Goal: Information Seeking & Learning: Learn about a topic

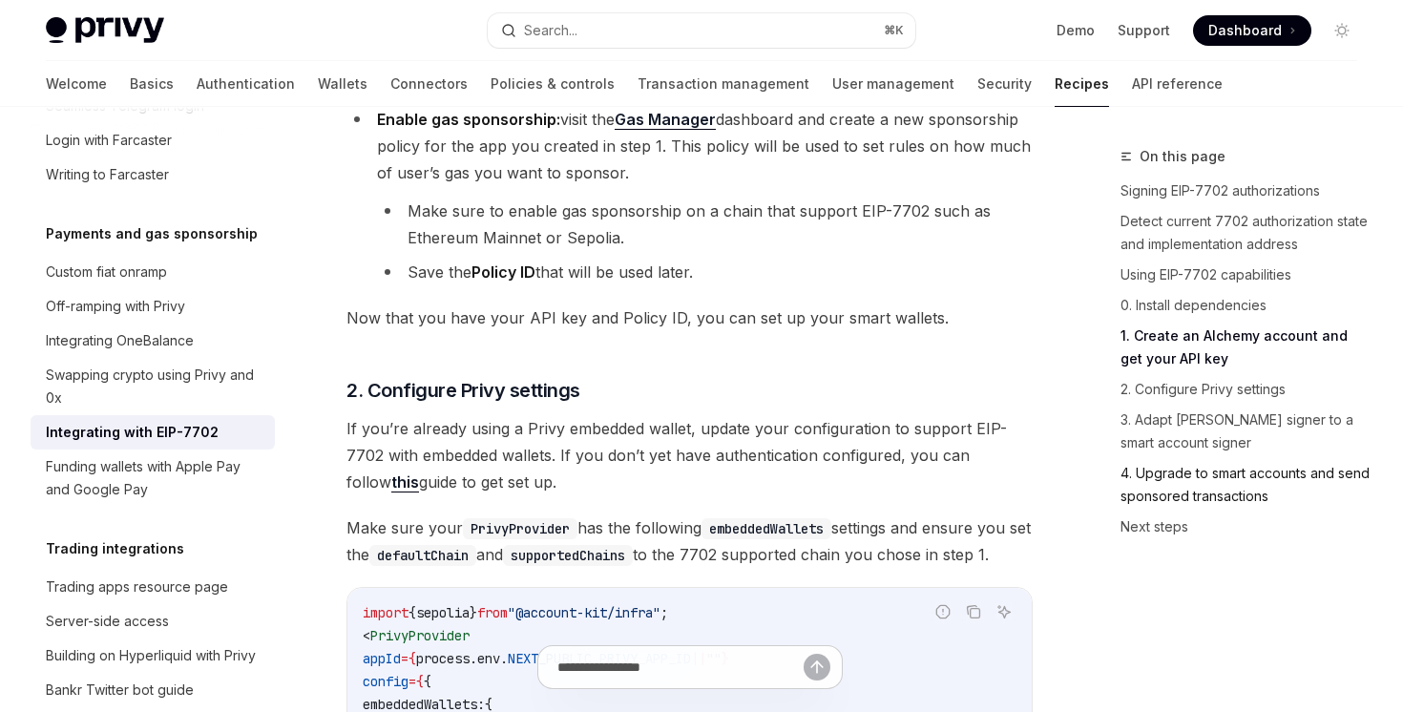
scroll to position [2110, 0]
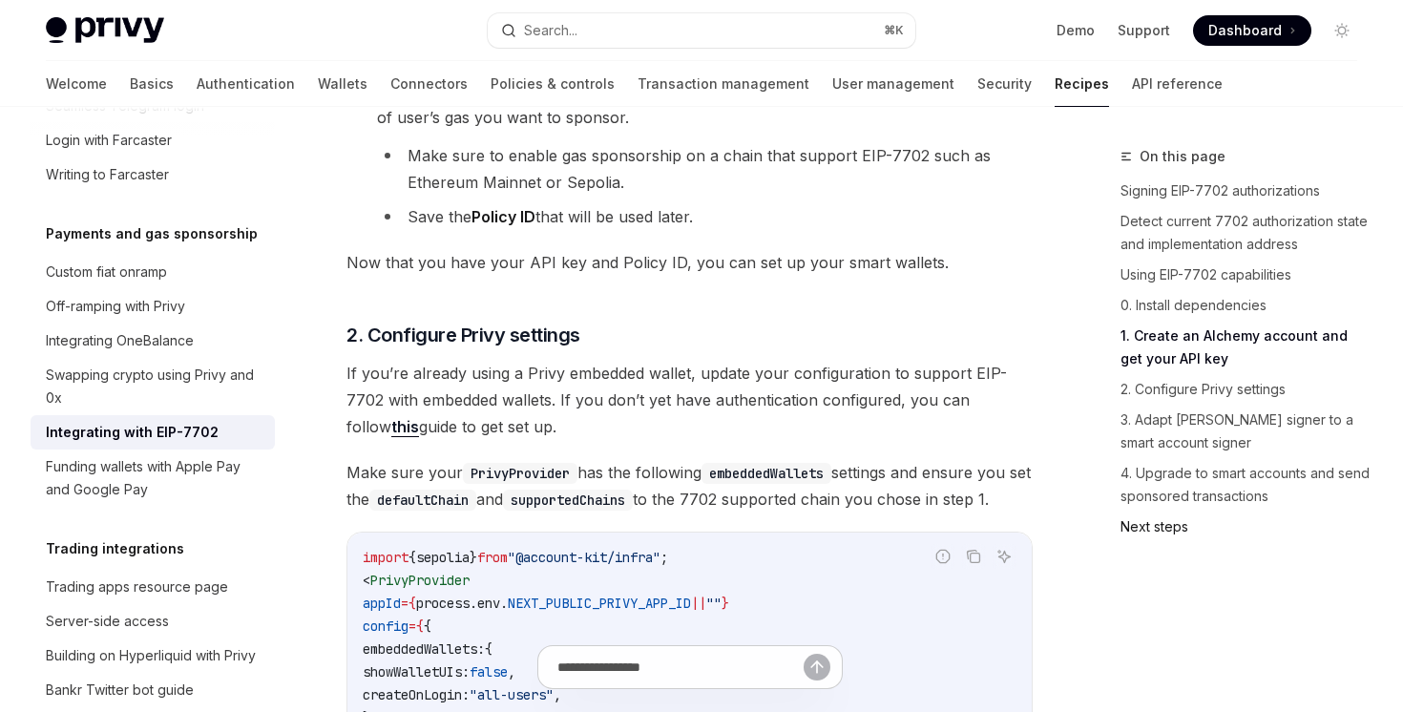
click at [1149, 523] on link "Next steps" at bounding box center [1247, 527] width 252 height 31
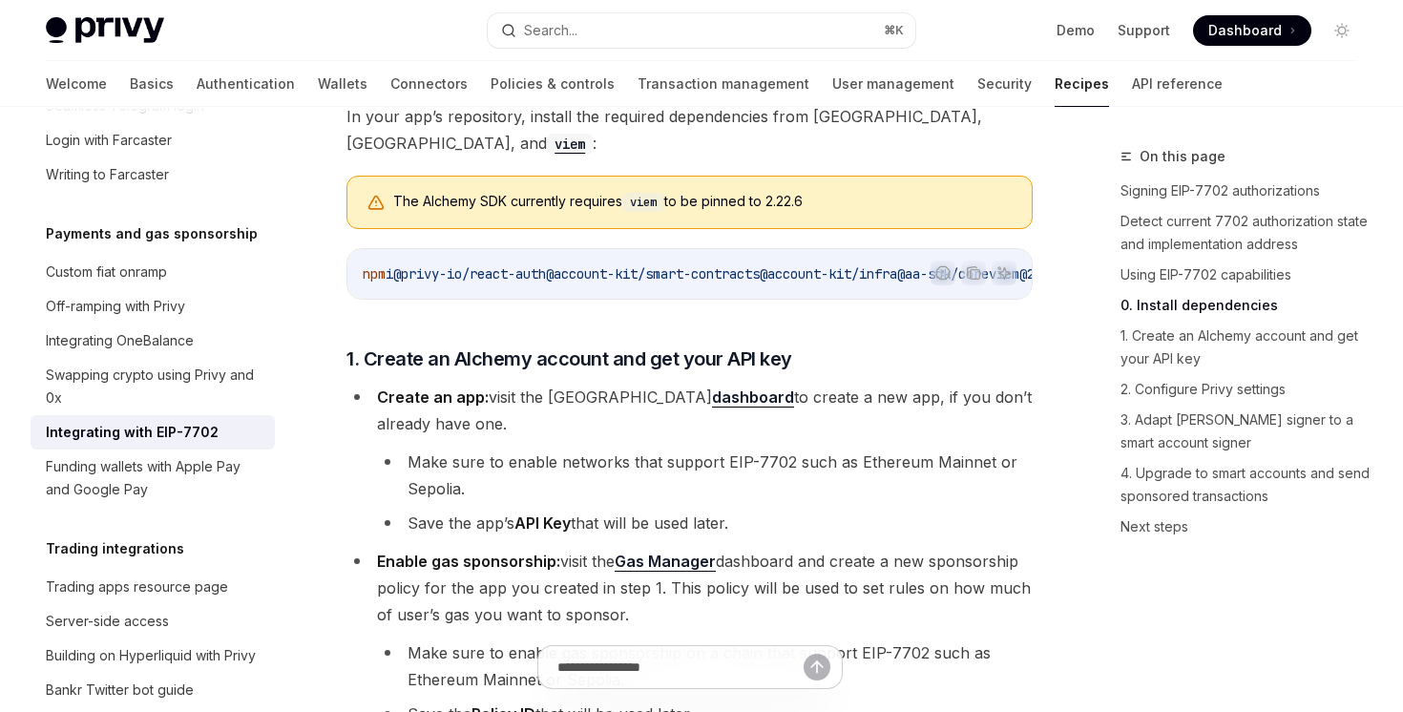
scroll to position [1774, 0]
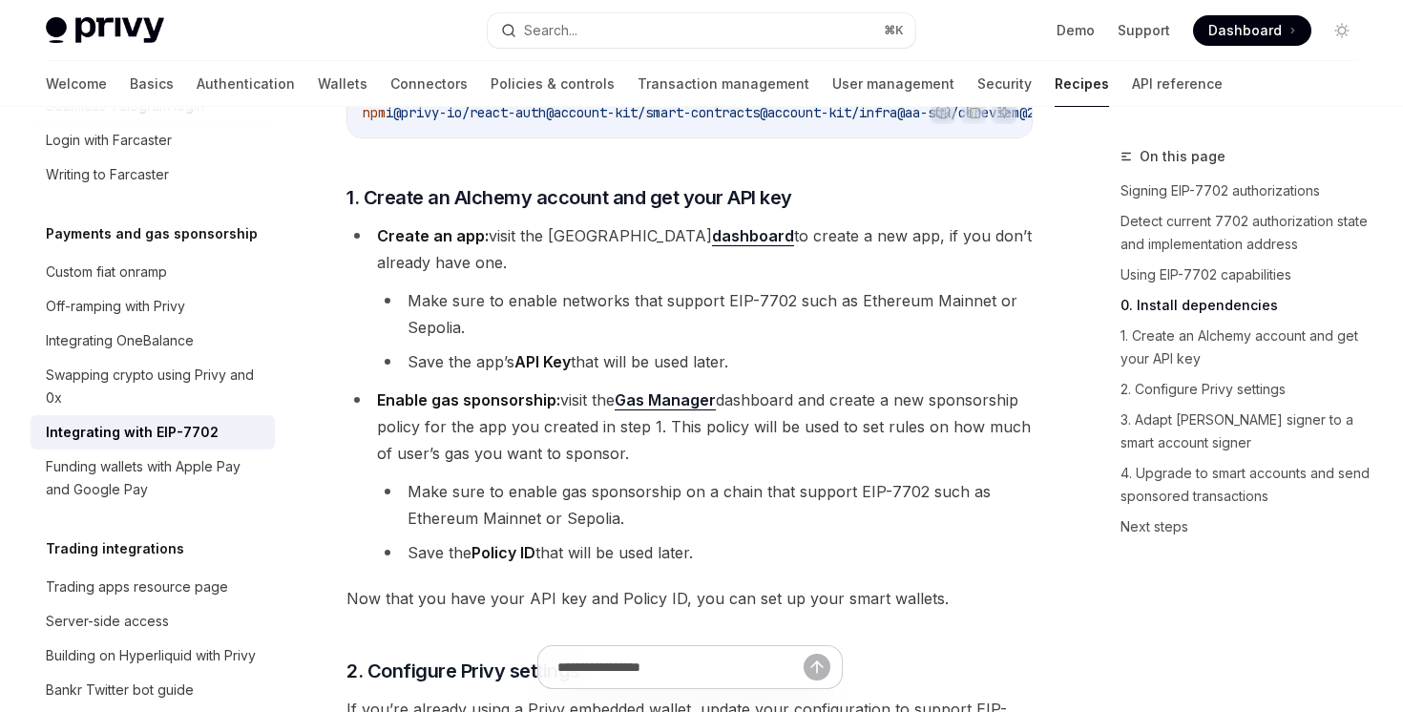
click at [691, 408] on link "Gas Manager" at bounding box center [665, 400] width 101 height 20
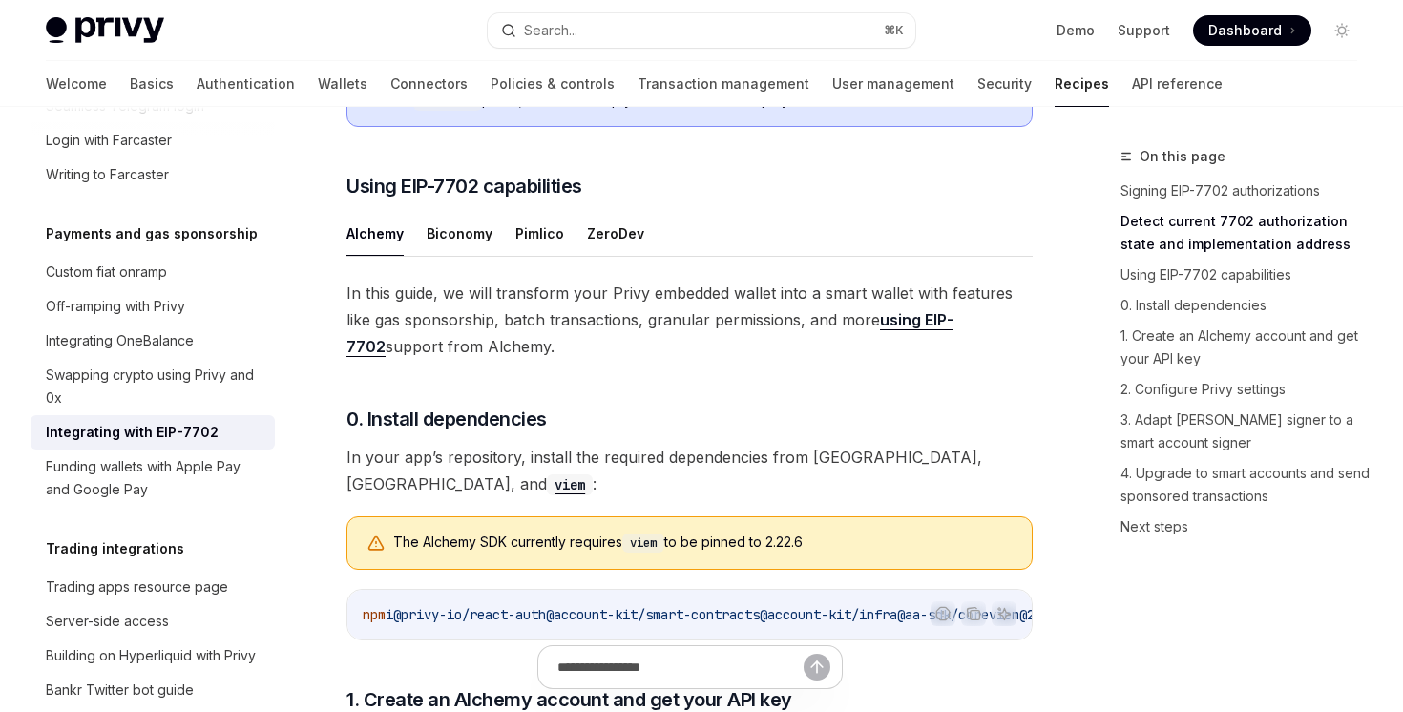
scroll to position [1269, 0]
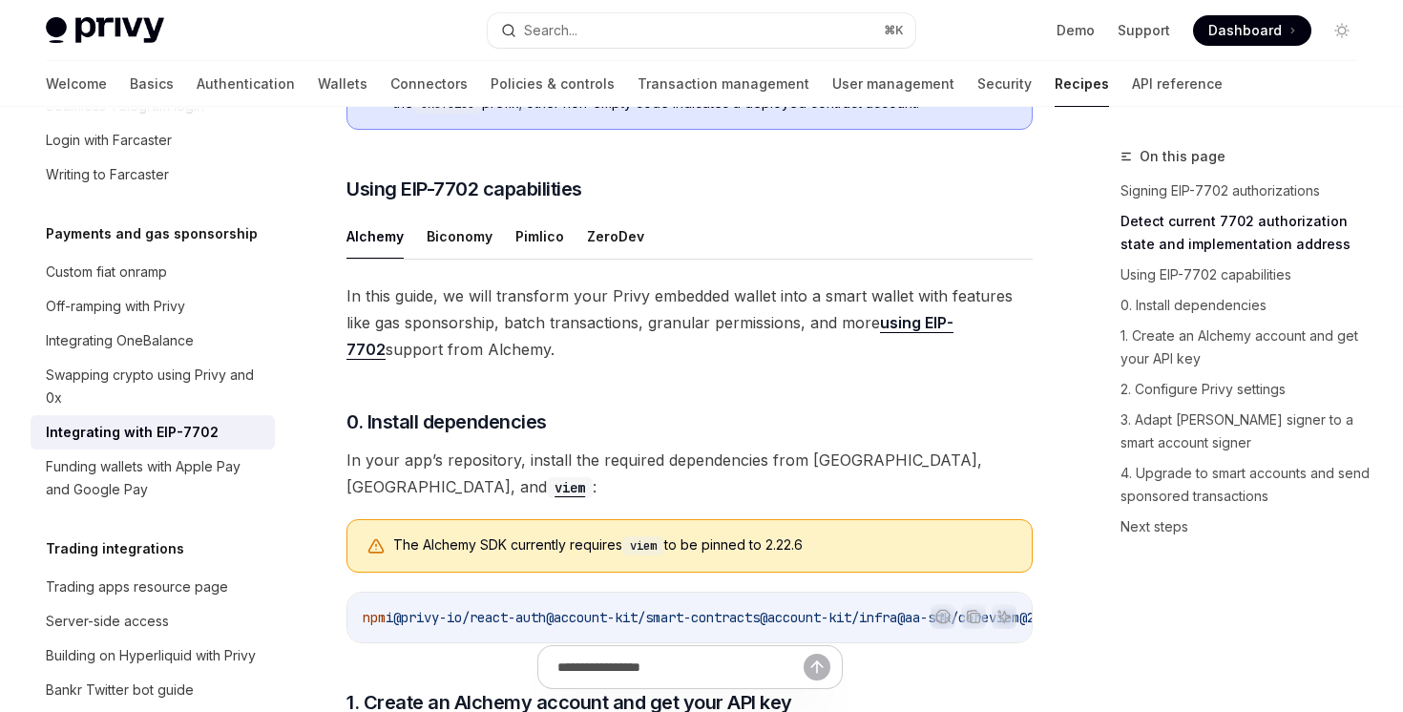
click at [948, 360] on link "using EIP-7702" at bounding box center [650, 336] width 607 height 47
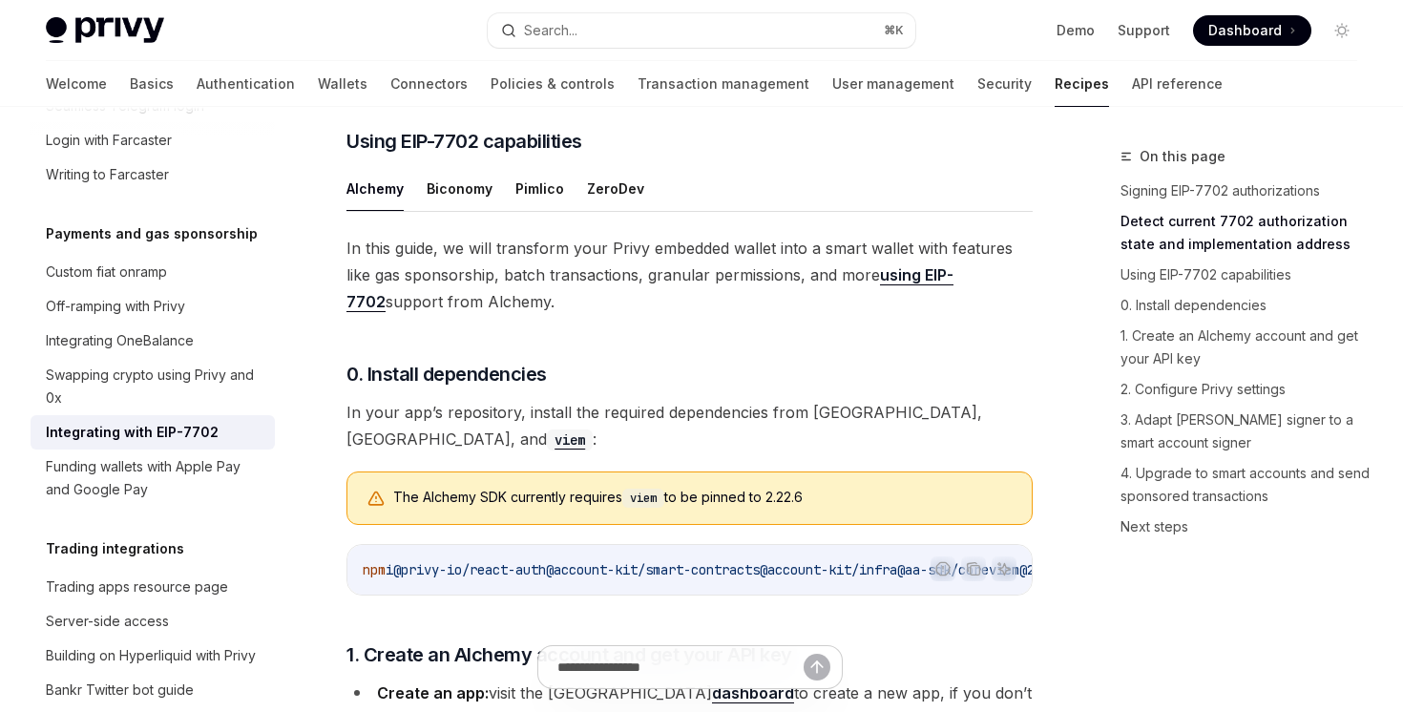
scroll to position [1106, 0]
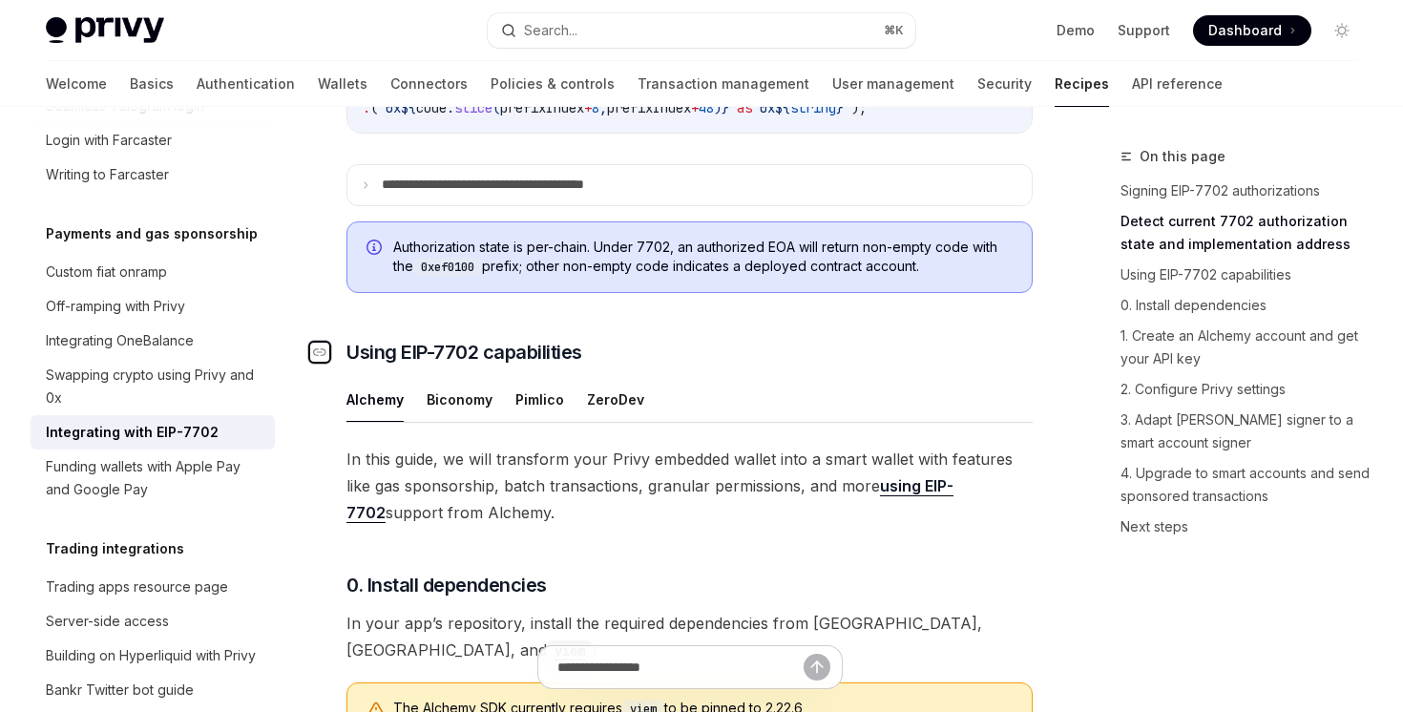
click at [318, 358] on icon "Navigate to header" at bounding box center [319, 352] width 13 height 11
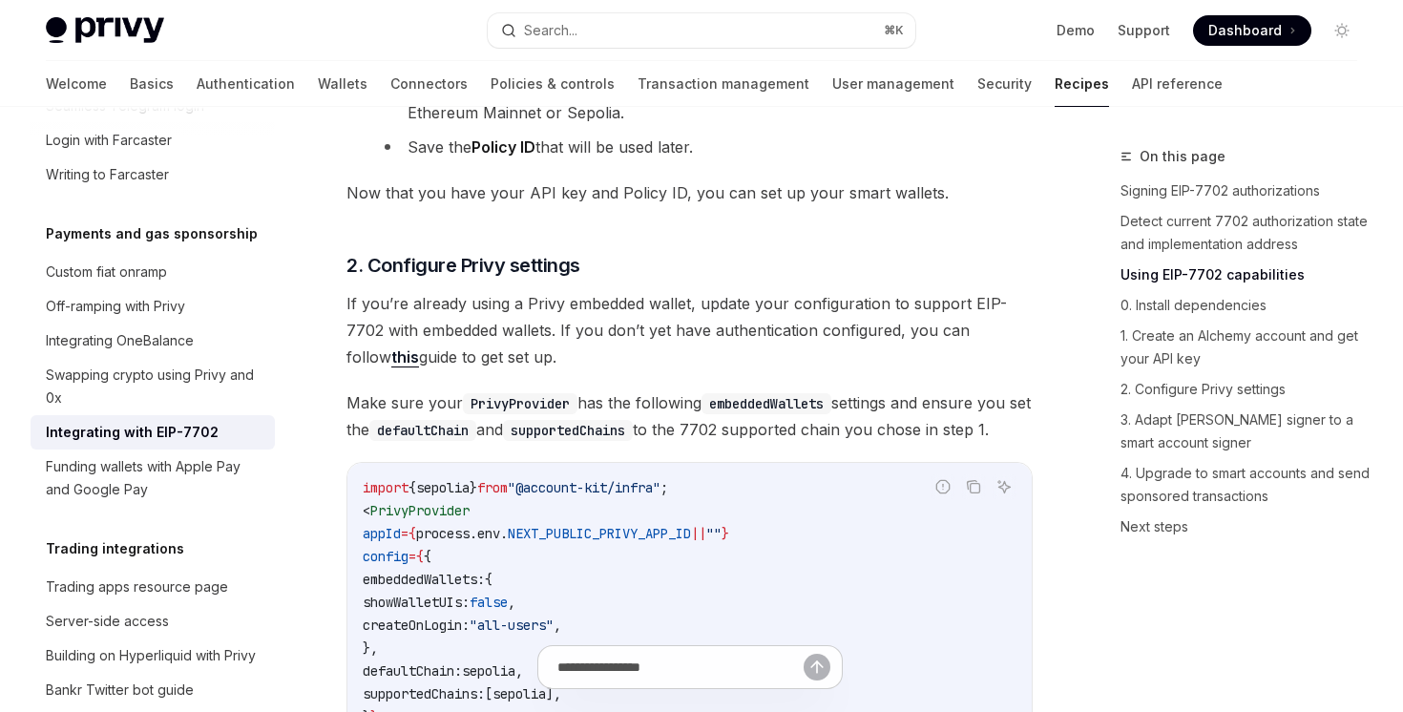
scroll to position [1197, 0]
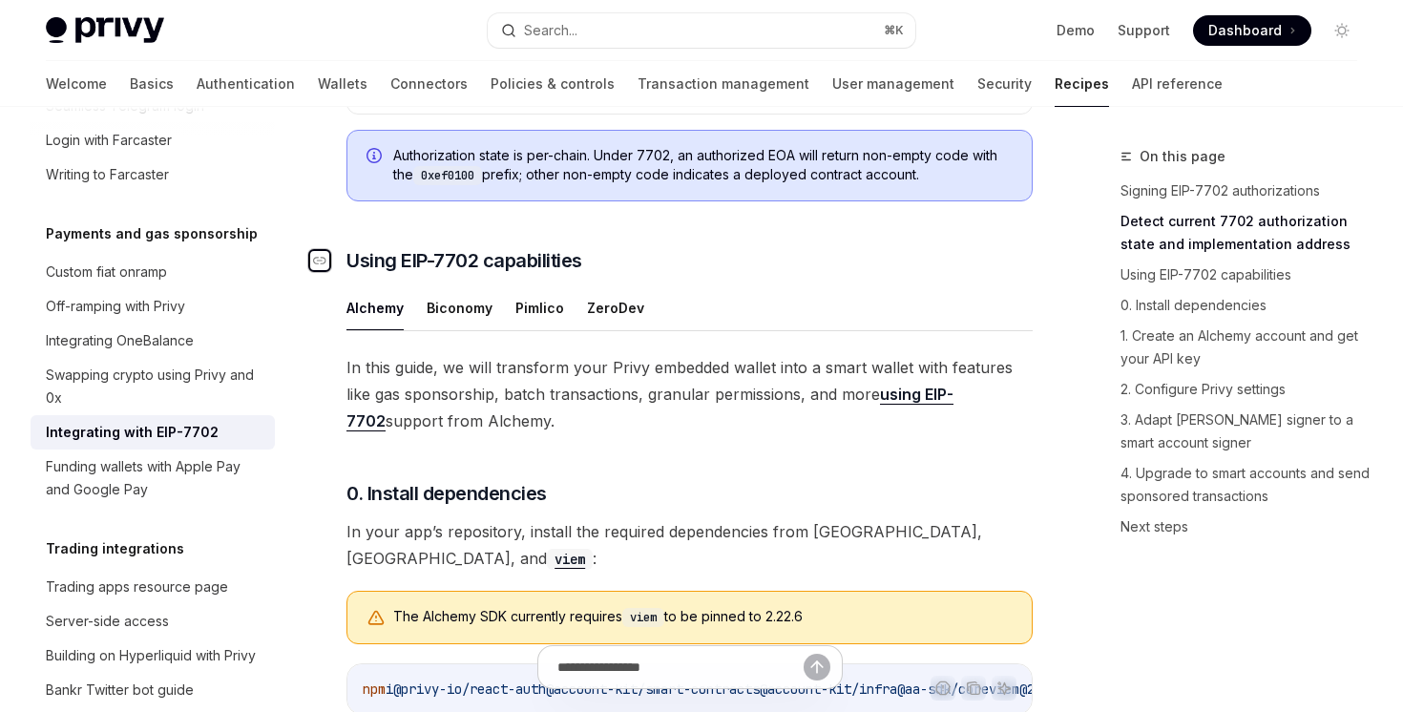
click at [327, 272] on div "Navigate to header" at bounding box center [319, 260] width 23 height 23
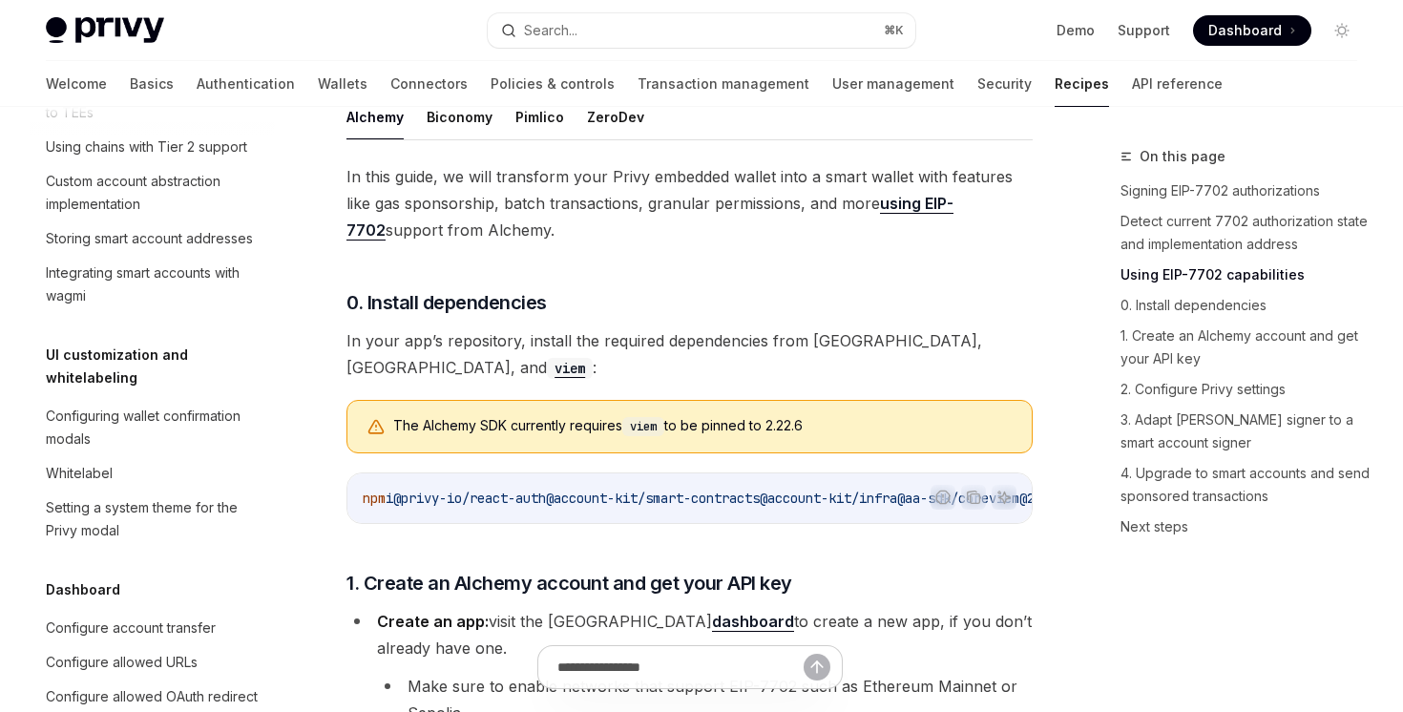
scroll to position [548, 0]
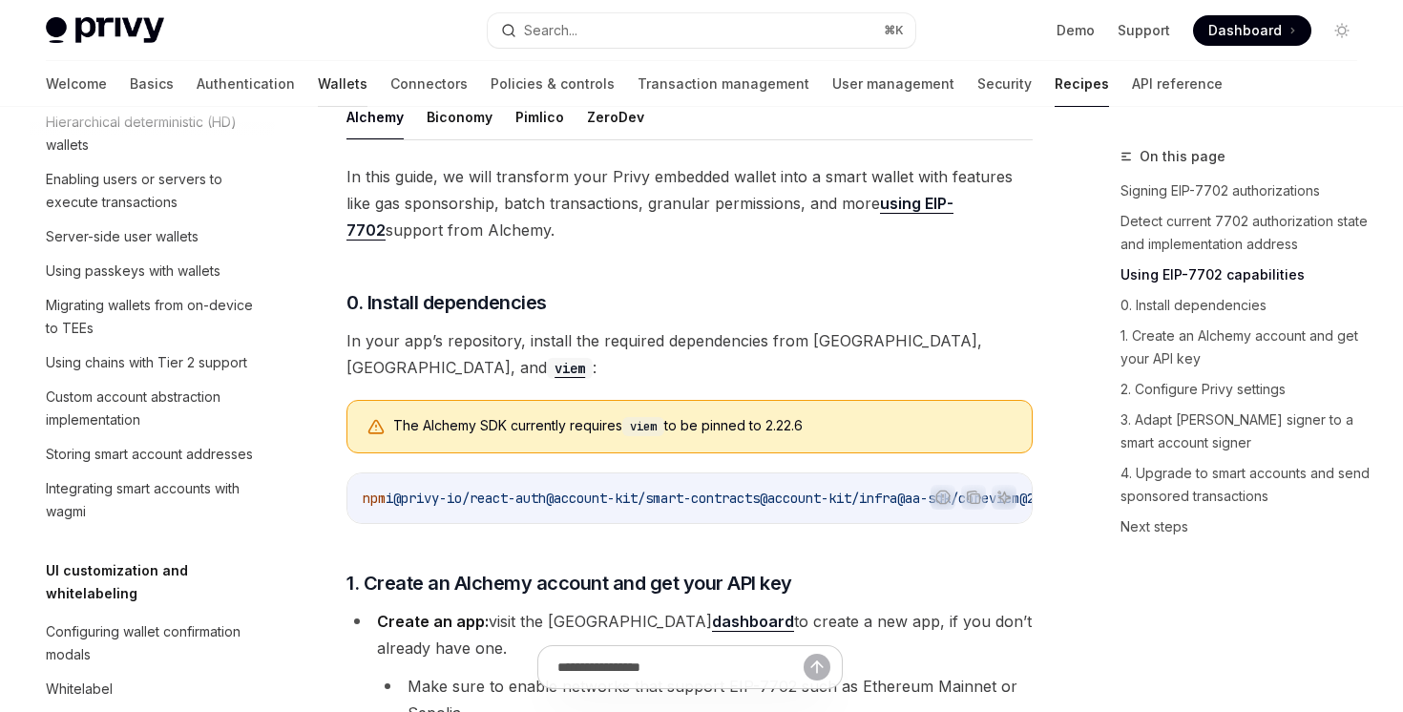
click at [318, 95] on link "Wallets" at bounding box center [343, 84] width 50 height 46
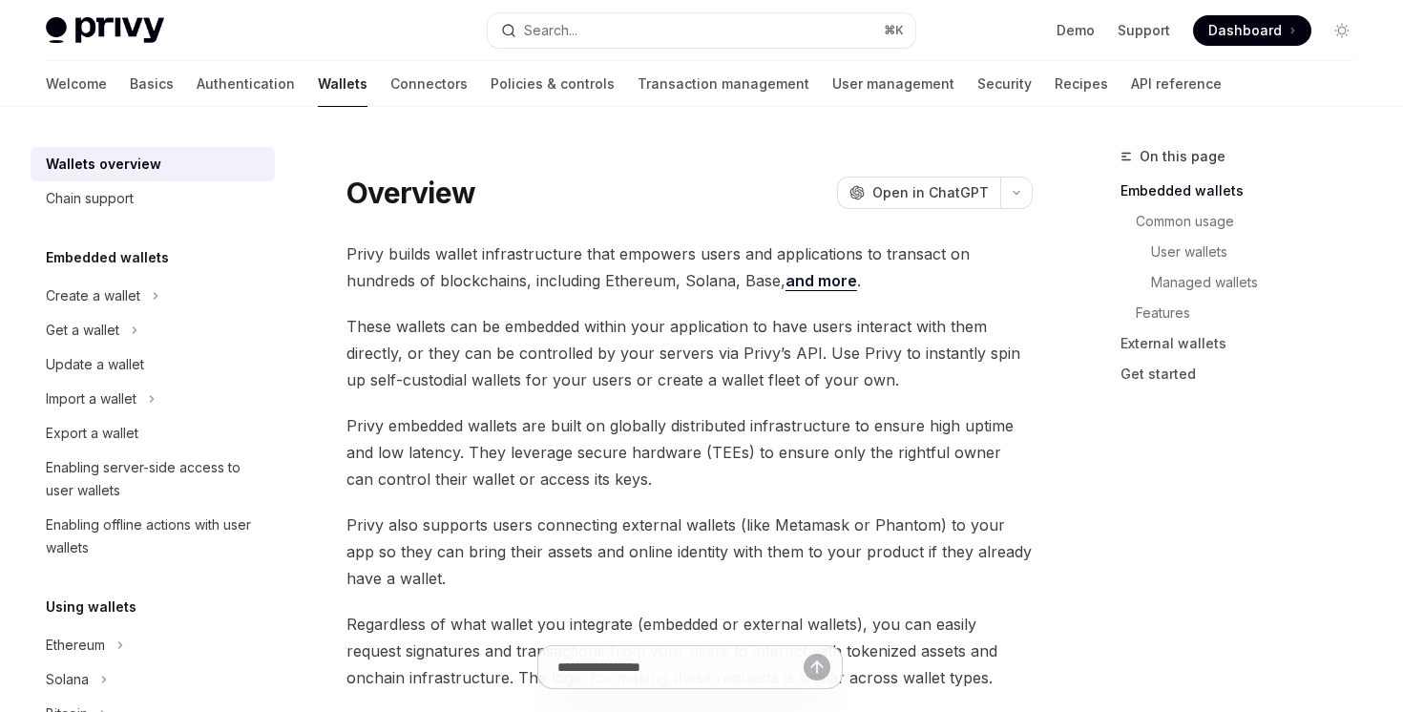
click at [318, 86] on link "Wallets" at bounding box center [343, 84] width 50 height 46
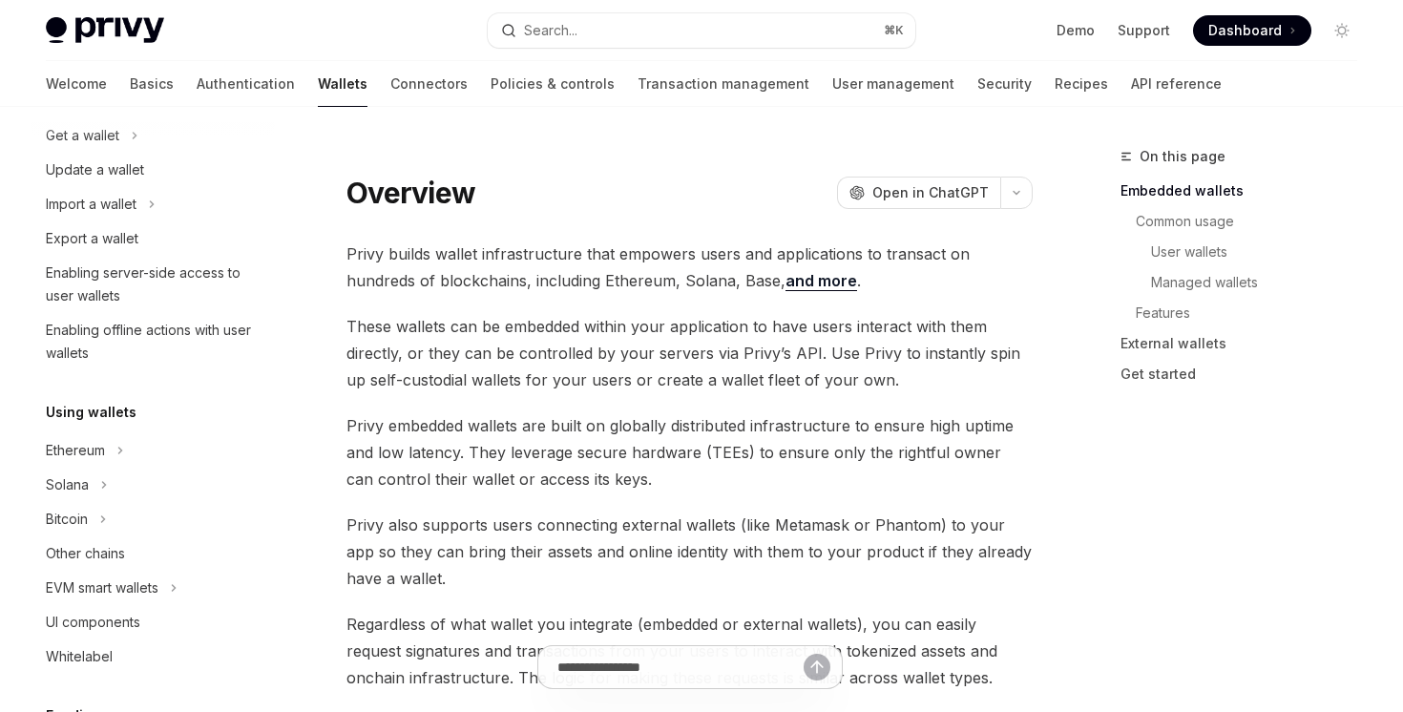
scroll to position [1021, 0]
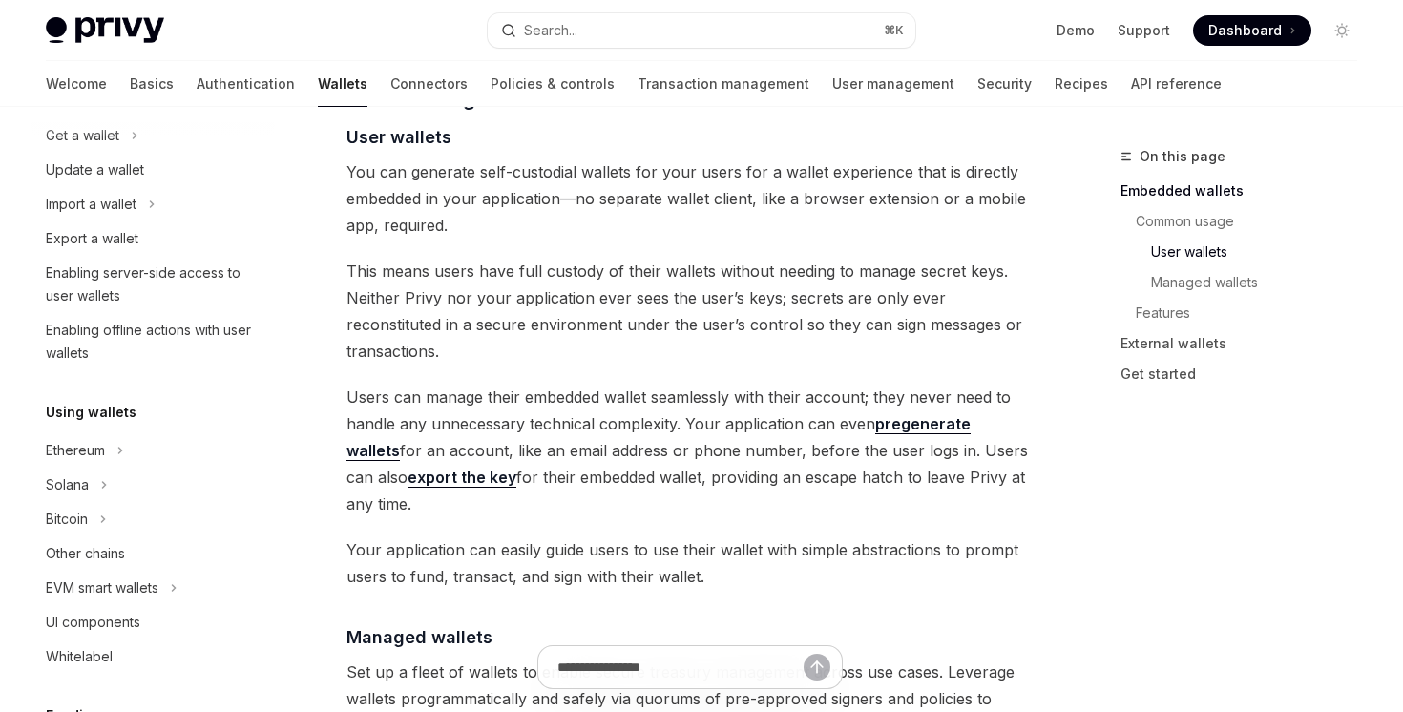
scroll to position [1388, 0]
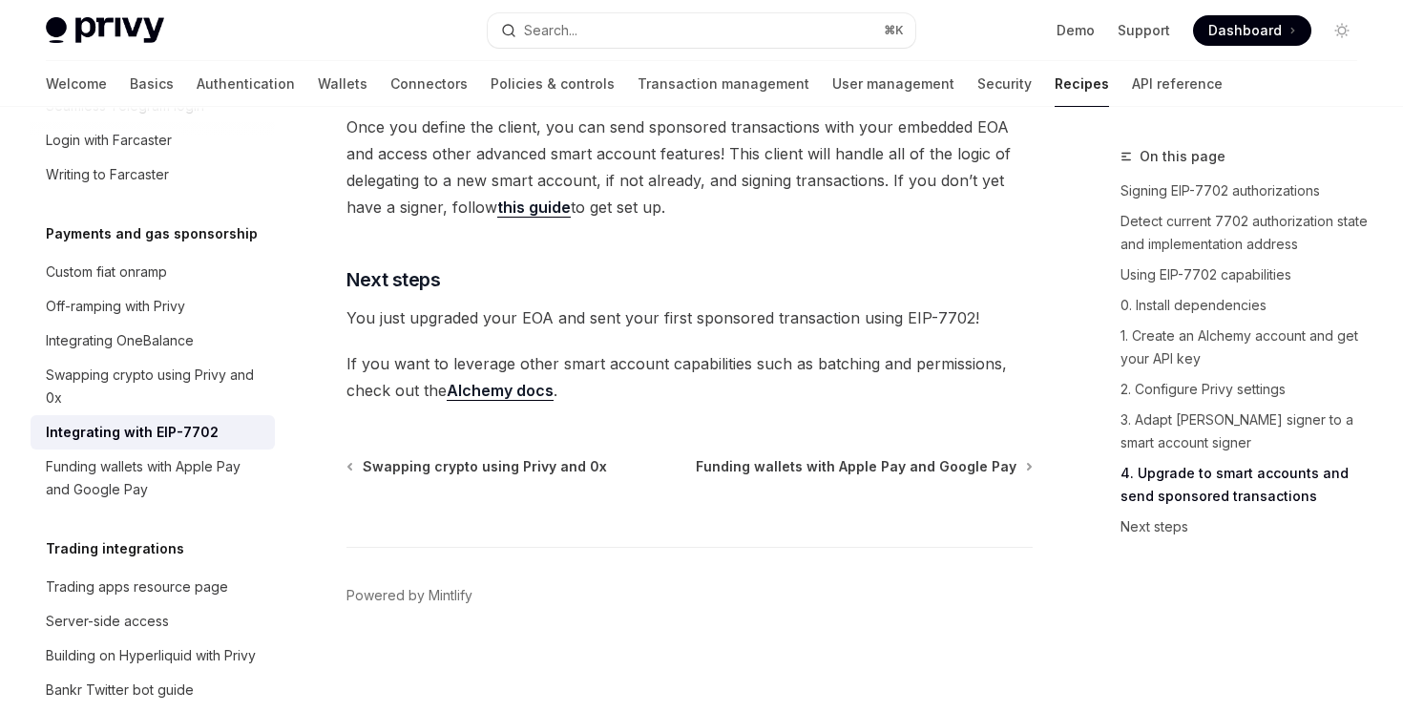
scroll to position [4534, 0]
click at [638, 83] on link "Transaction management" at bounding box center [724, 84] width 172 height 46
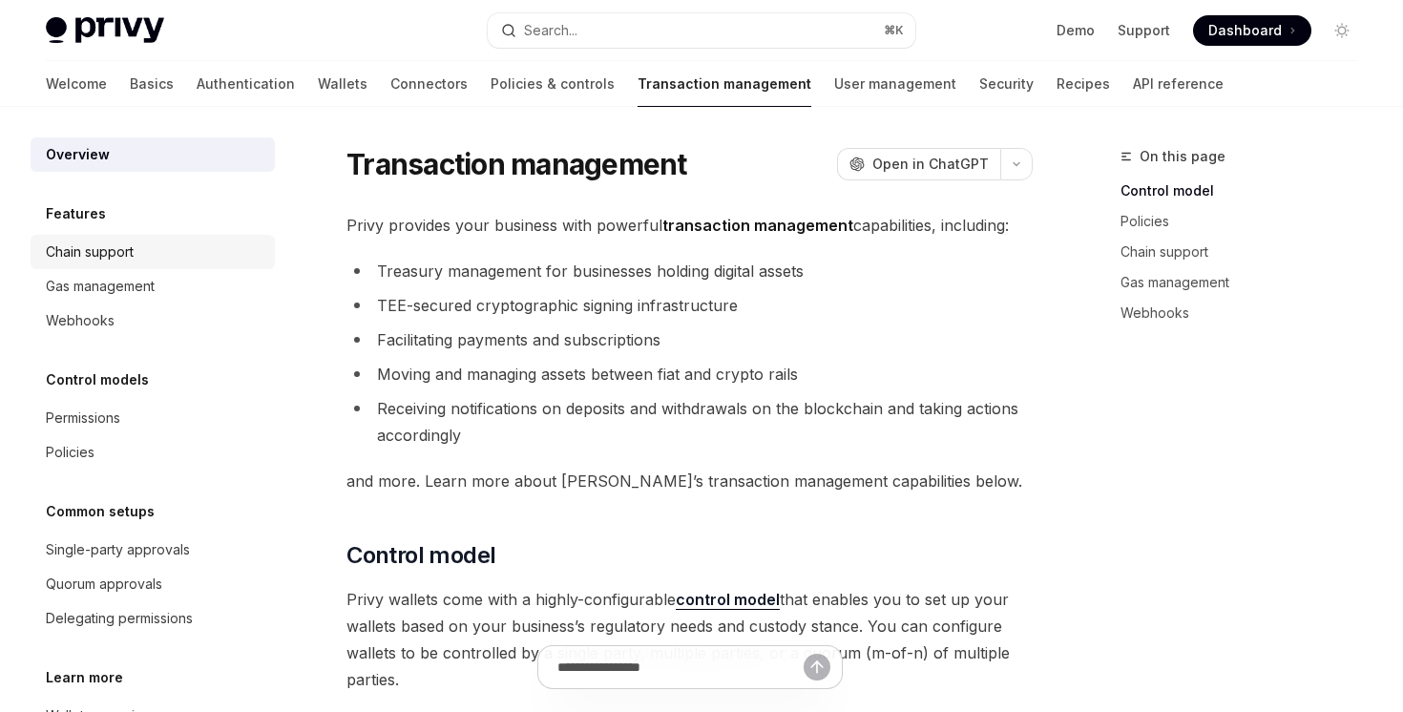
click at [232, 259] on div "Chain support" at bounding box center [155, 252] width 218 height 23
click at [221, 268] on link "Chain support" at bounding box center [153, 252] width 244 height 34
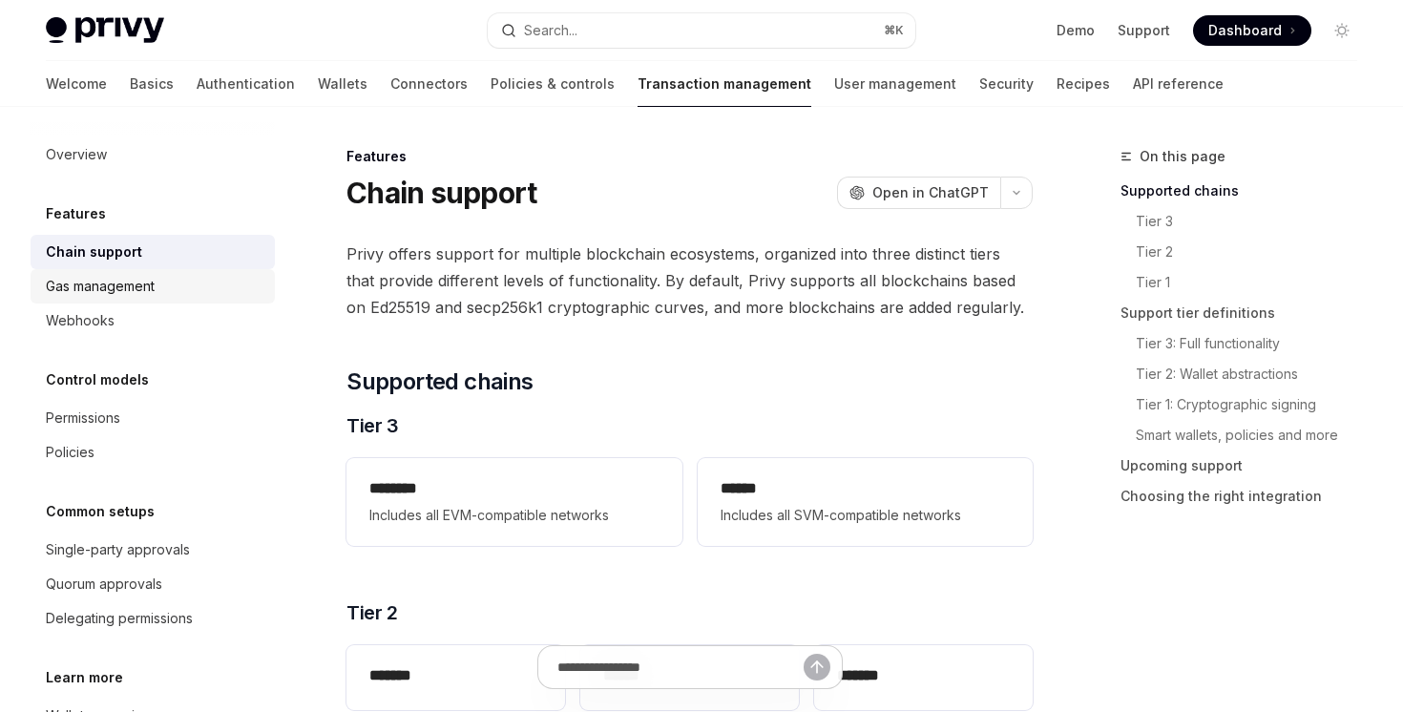
click at [208, 283] on div "Gas management" at bounding box center [155, 286] width 218 height 23
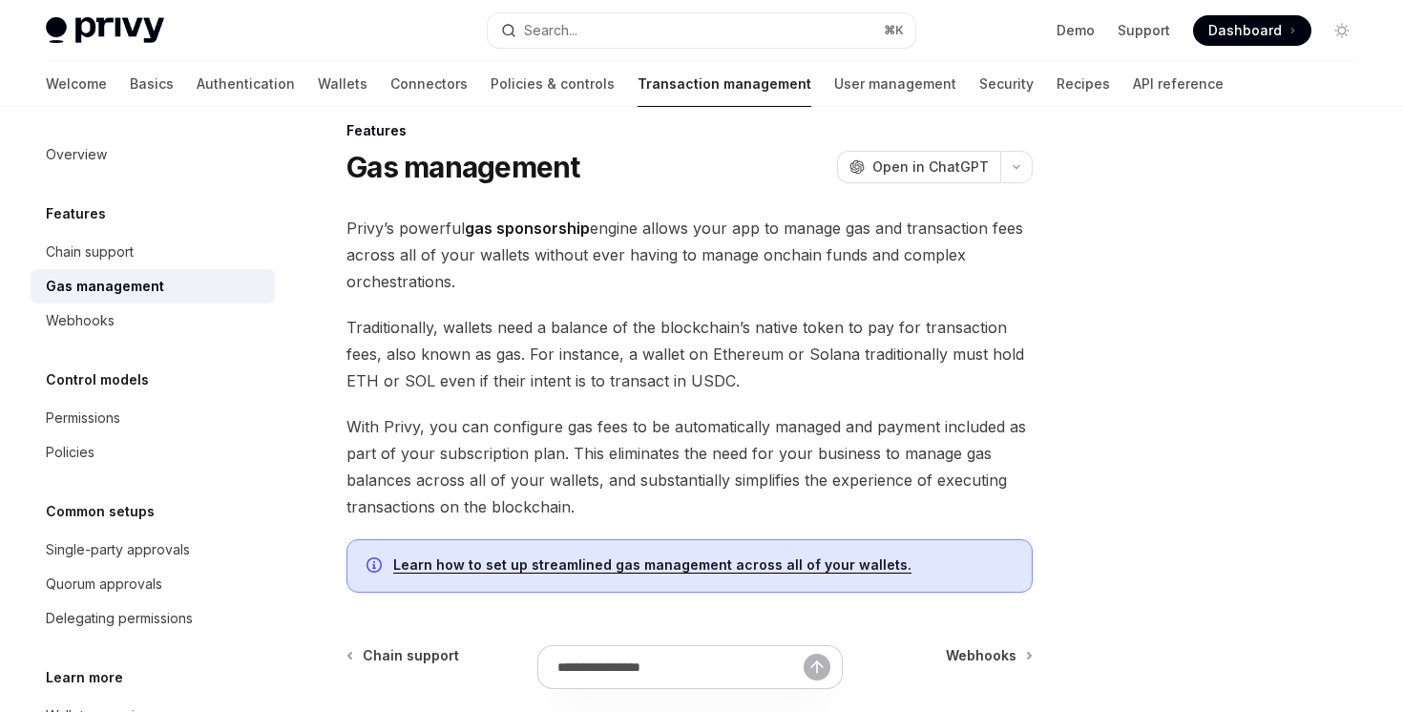
scroll to position [68, 0]
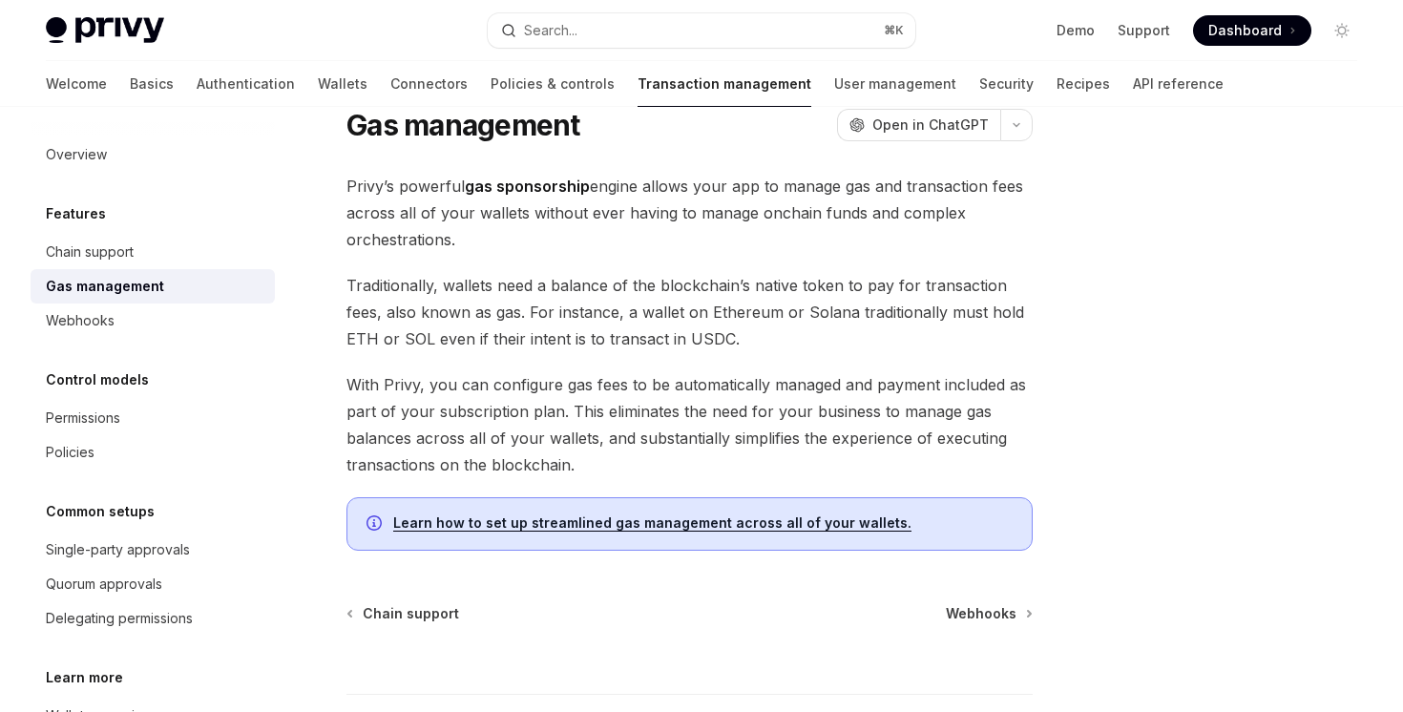
click at [501, 526] on link "Learn how to set up streamlined gas management across all of your wallets." at bounding box center [652, 523] width 518 height 17
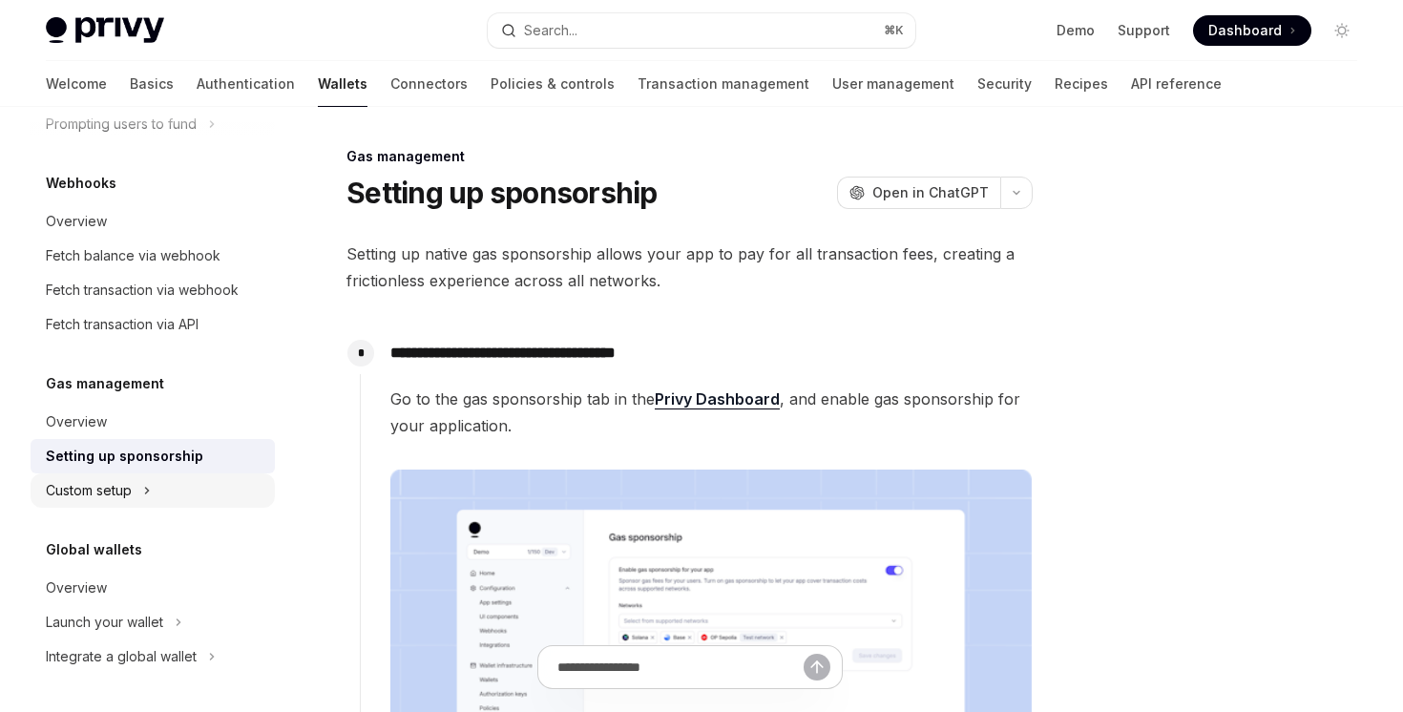
click at [154, 491] on button "Custom setup" at bounding box center [153, 491] width 244 height 34
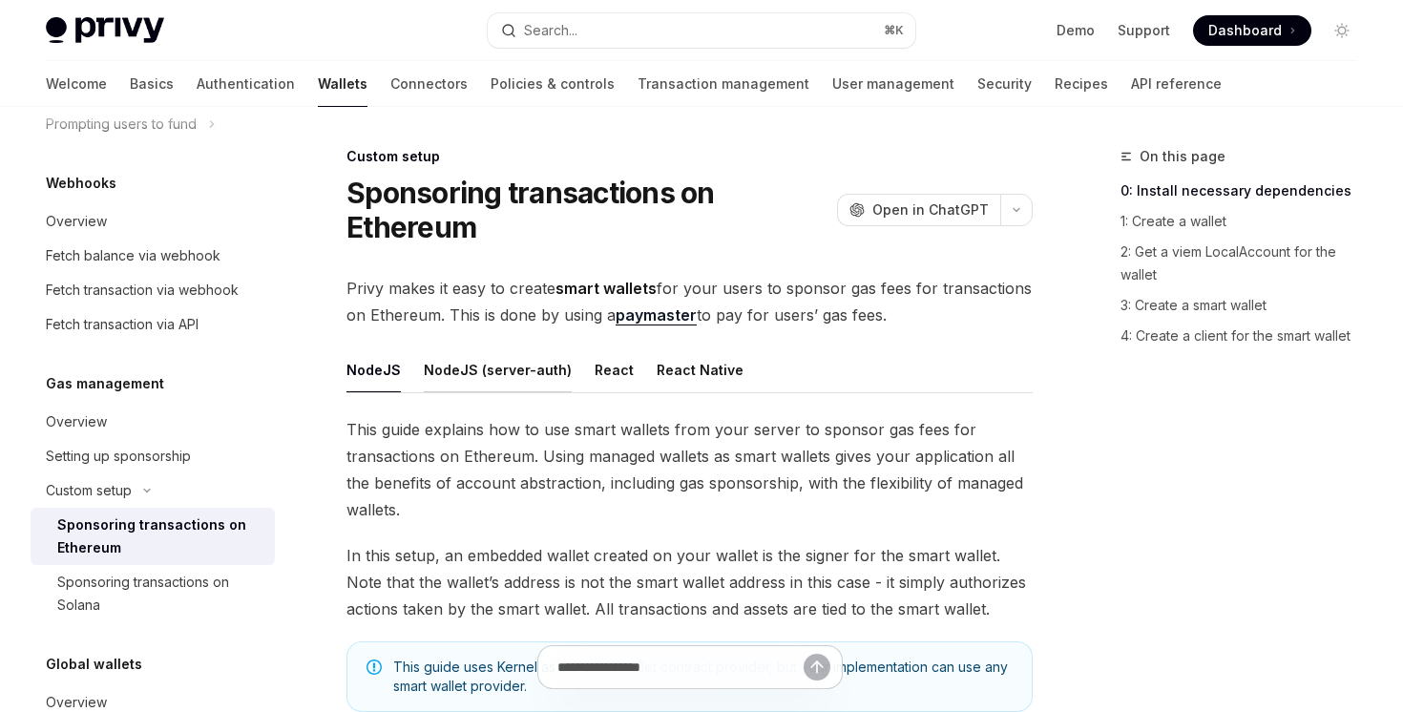
click at [451, 368] on button "NodeJS (server-auth)" at bounding box center [498, 370] width 148 height 45
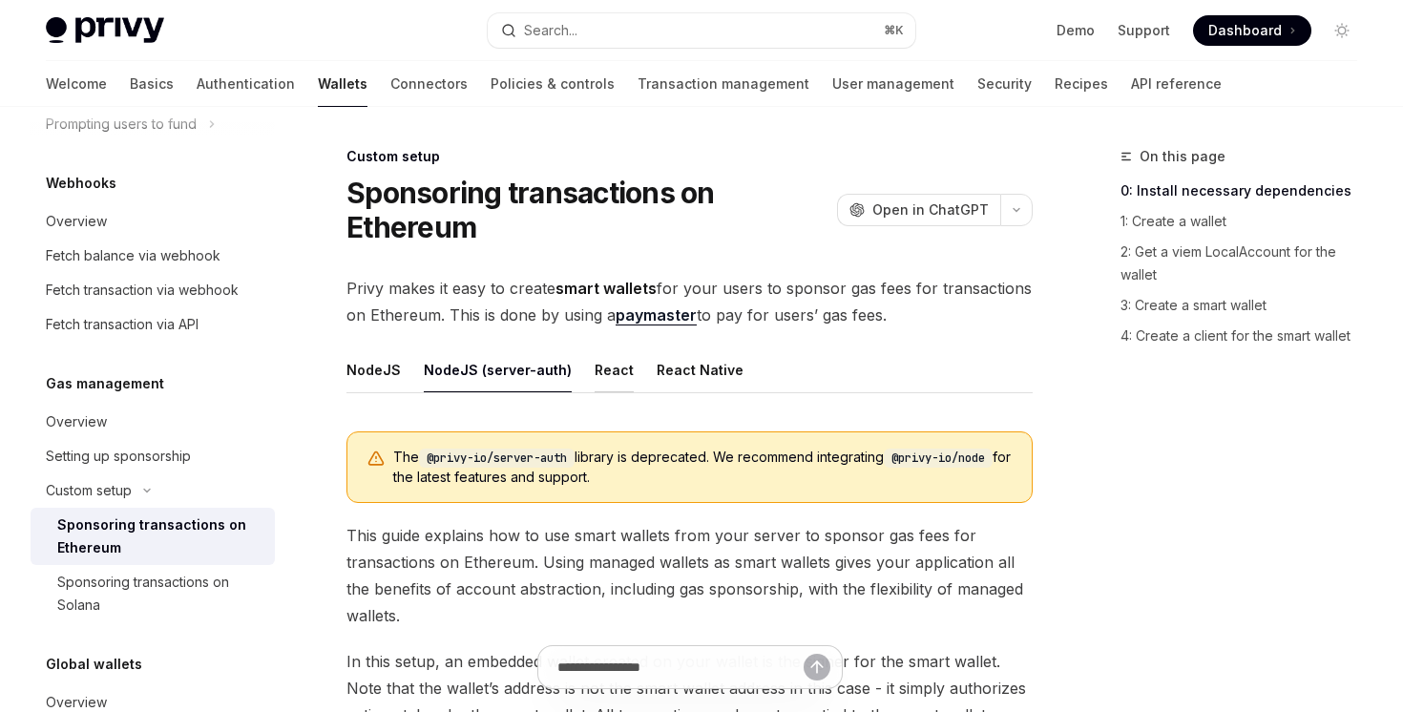
click at [602, 381] on button "React" at bounding box center [614, 370] width 39 height 45
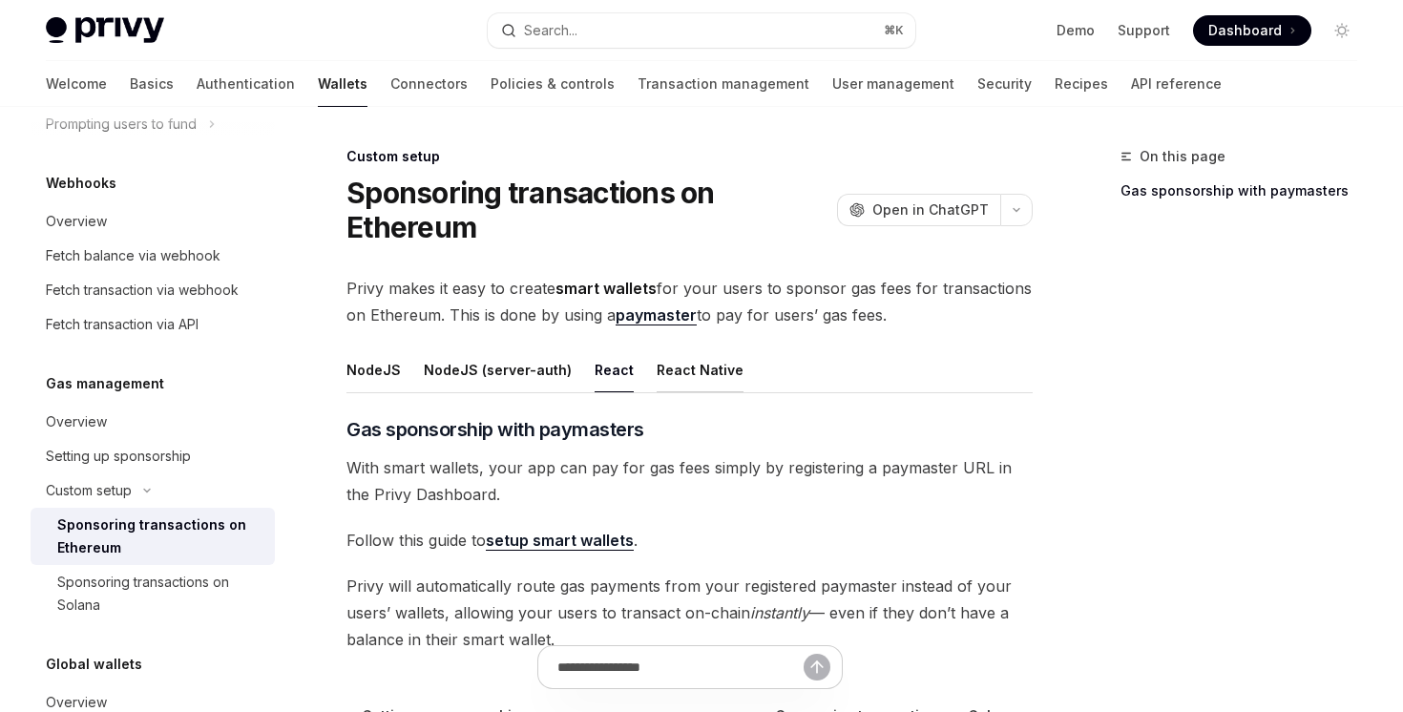
click at [674, 381] on button "React Native" at bounding box center [700, 370] width 87 height 45
click at [390, 374] on button "NodeJS" at bounding box center [374, 370] width 54 height 45
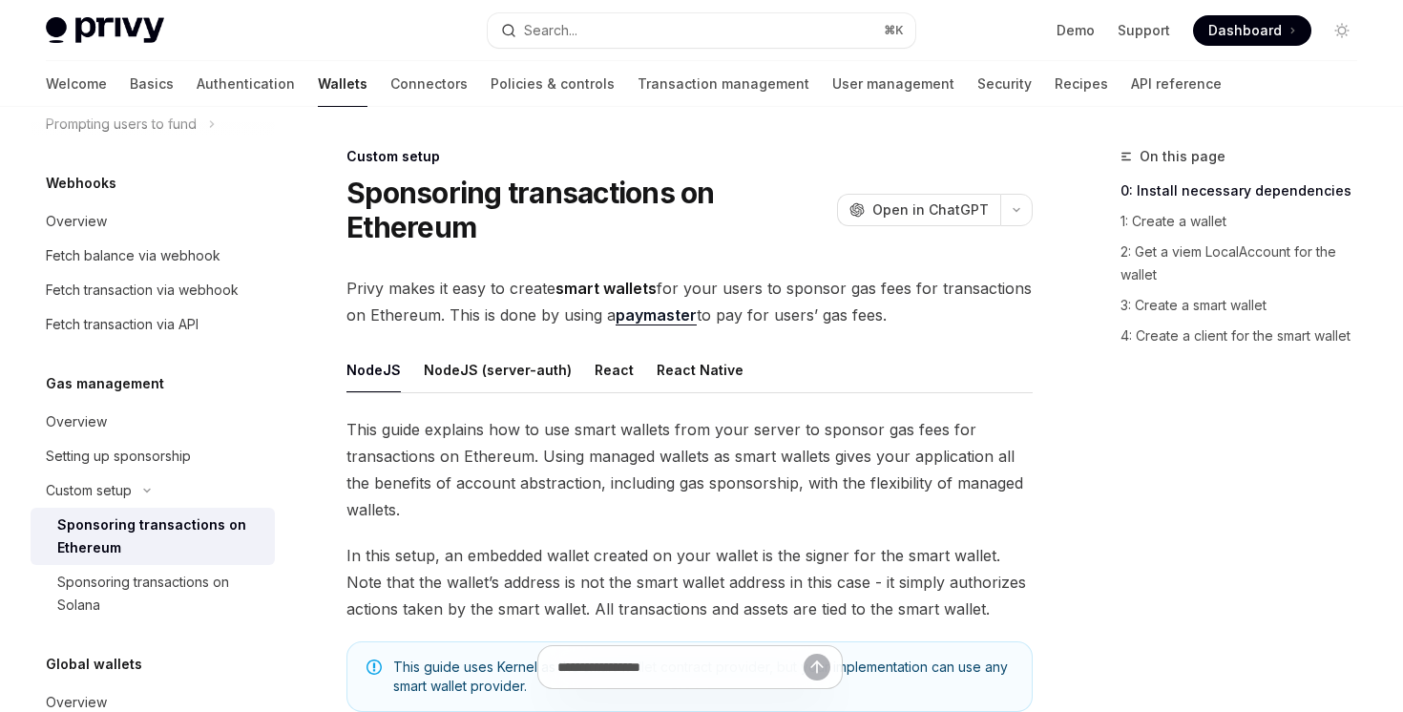
click at [639, 375] on ul "NodeJS NodeJS (server-auth) React React Native" at bounding box center [690, 371] width 686 height 46
click at [657, 375] on button "React Native" at bounding box center [700, 370] width 87 height 45
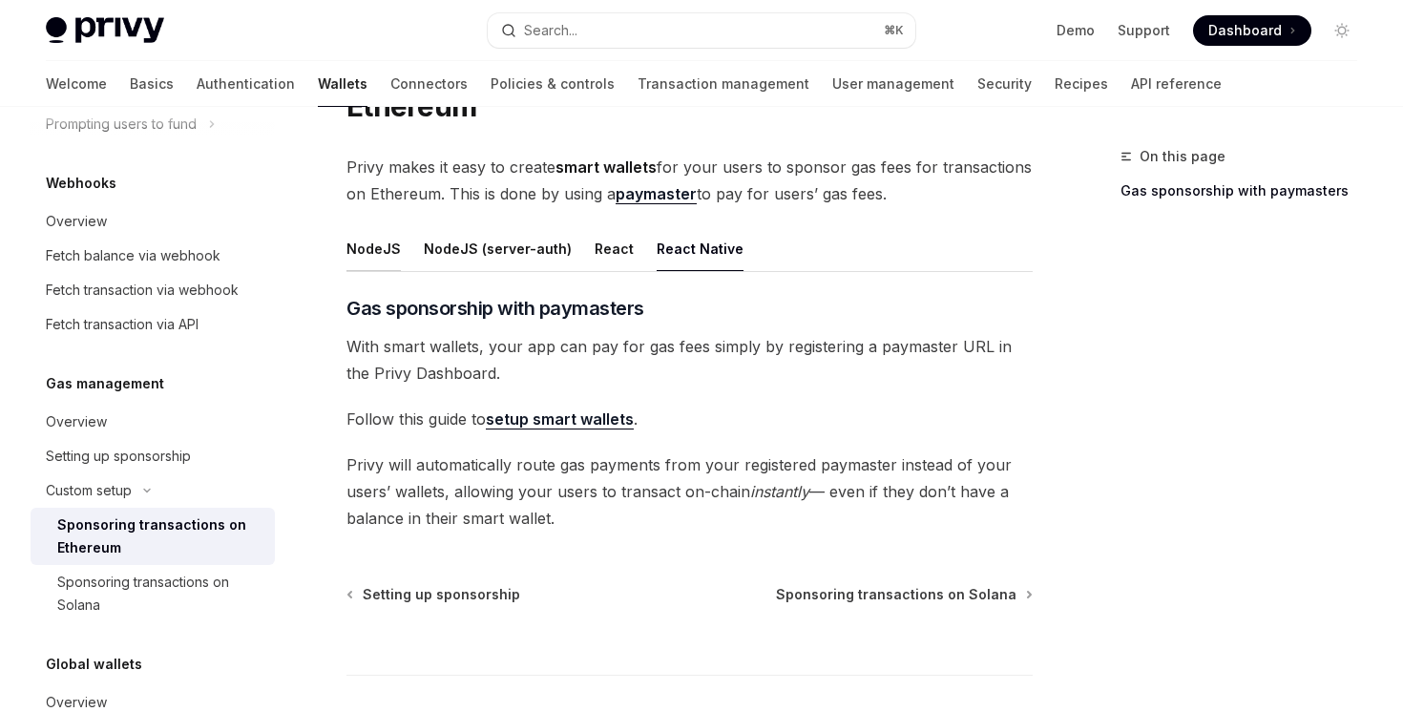
scroll to position [129, 0]
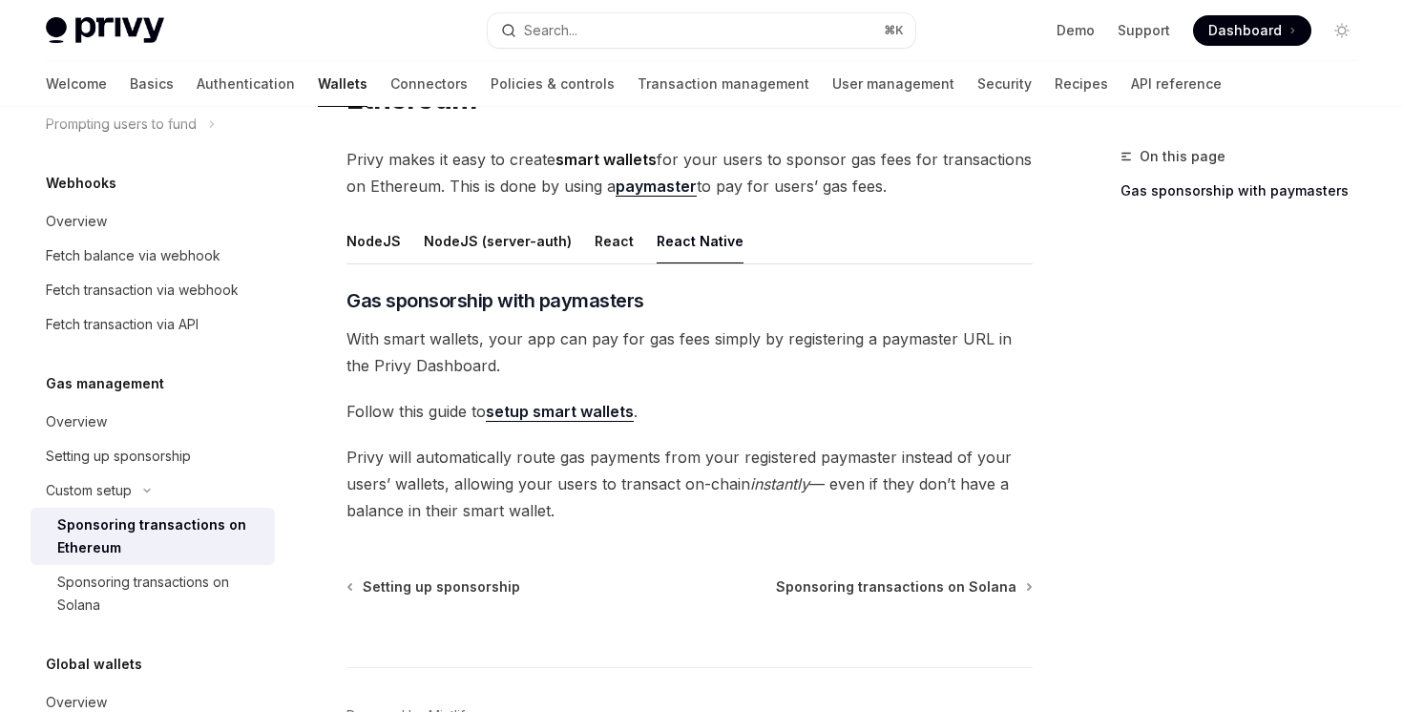
click at [582, 240] on ul "NodeJS NodeJS (server-auth) React React Native" at bounding box center [690, 242] width 686 height 46
click at [595, 240] on button "React" at bounding box center [614, 241] width 39 height 45
click at [536, 237] on button "NodeJS (server-auth)" at bounding box center [498, 241] width 148 height 45
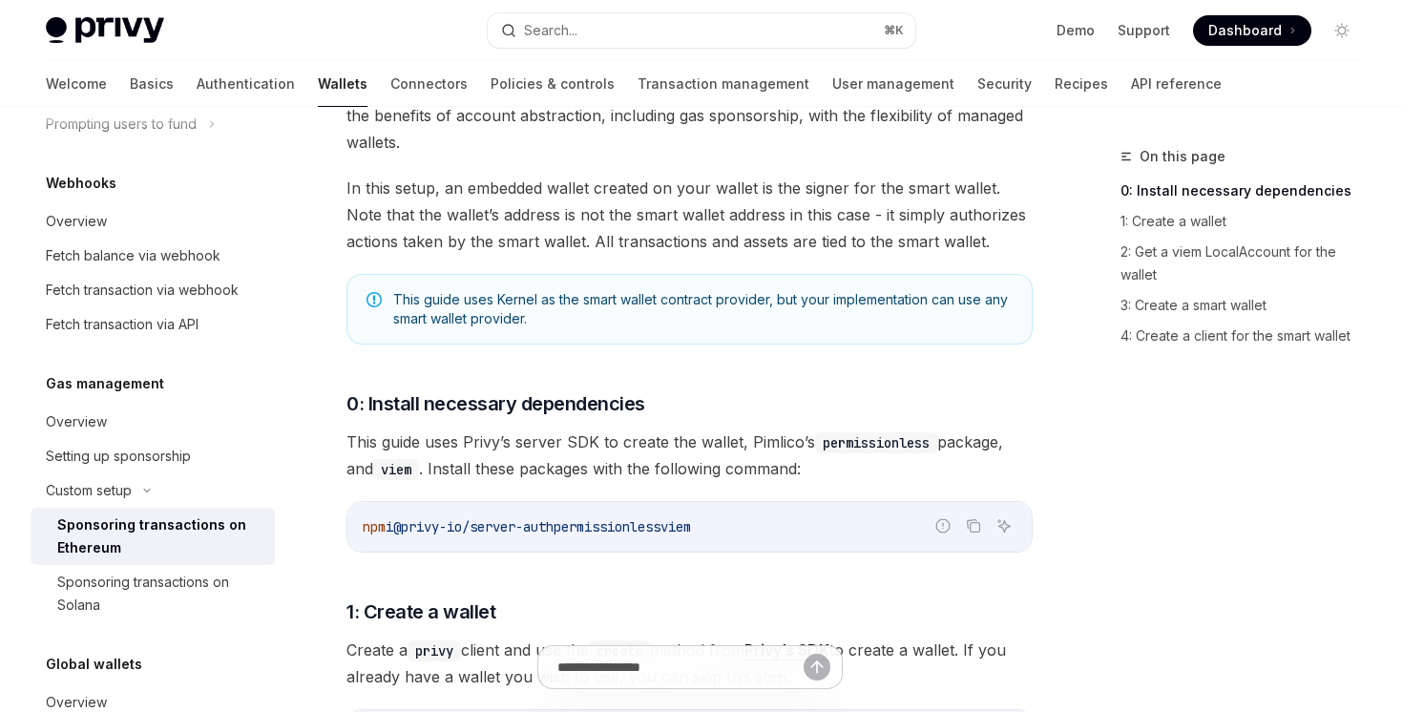
scroll to position [150, 0]
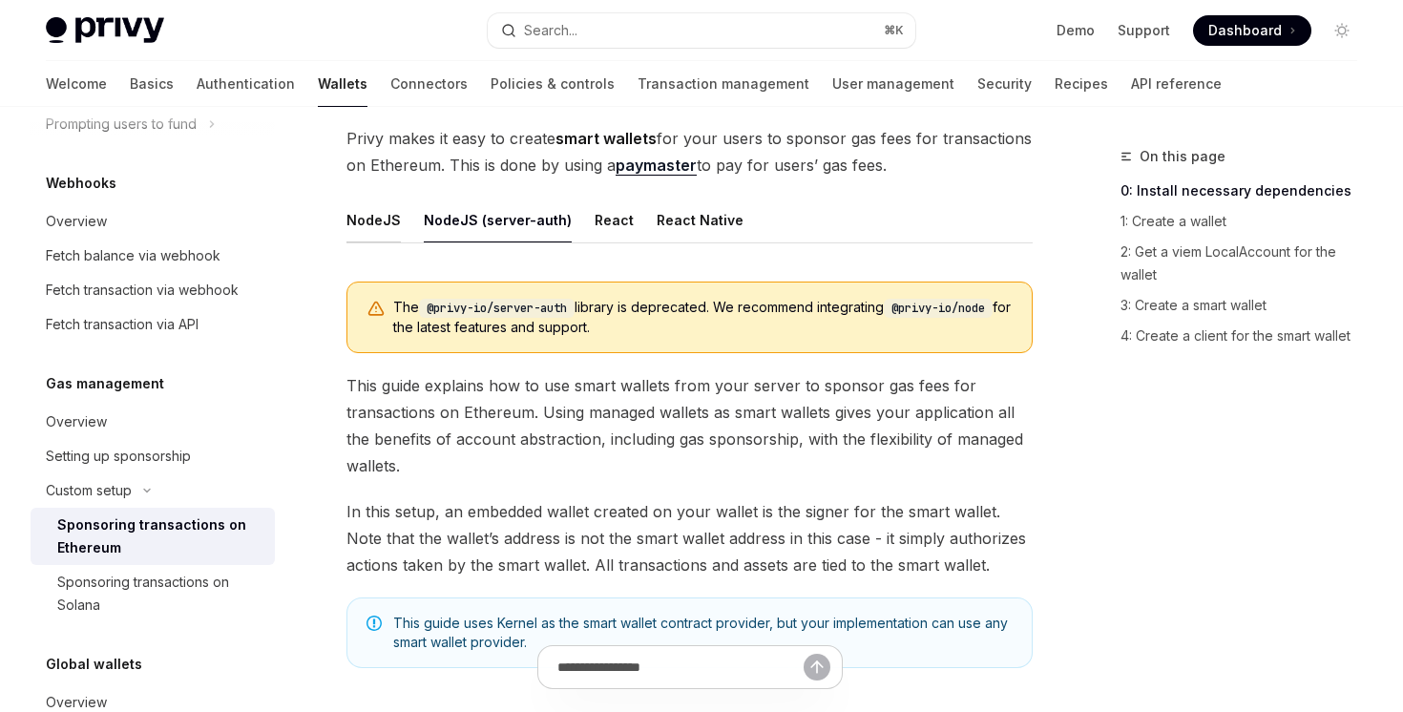
click at [357, 227] on button "NodeJS" at bounding box center [374, 220] width 54 height 45
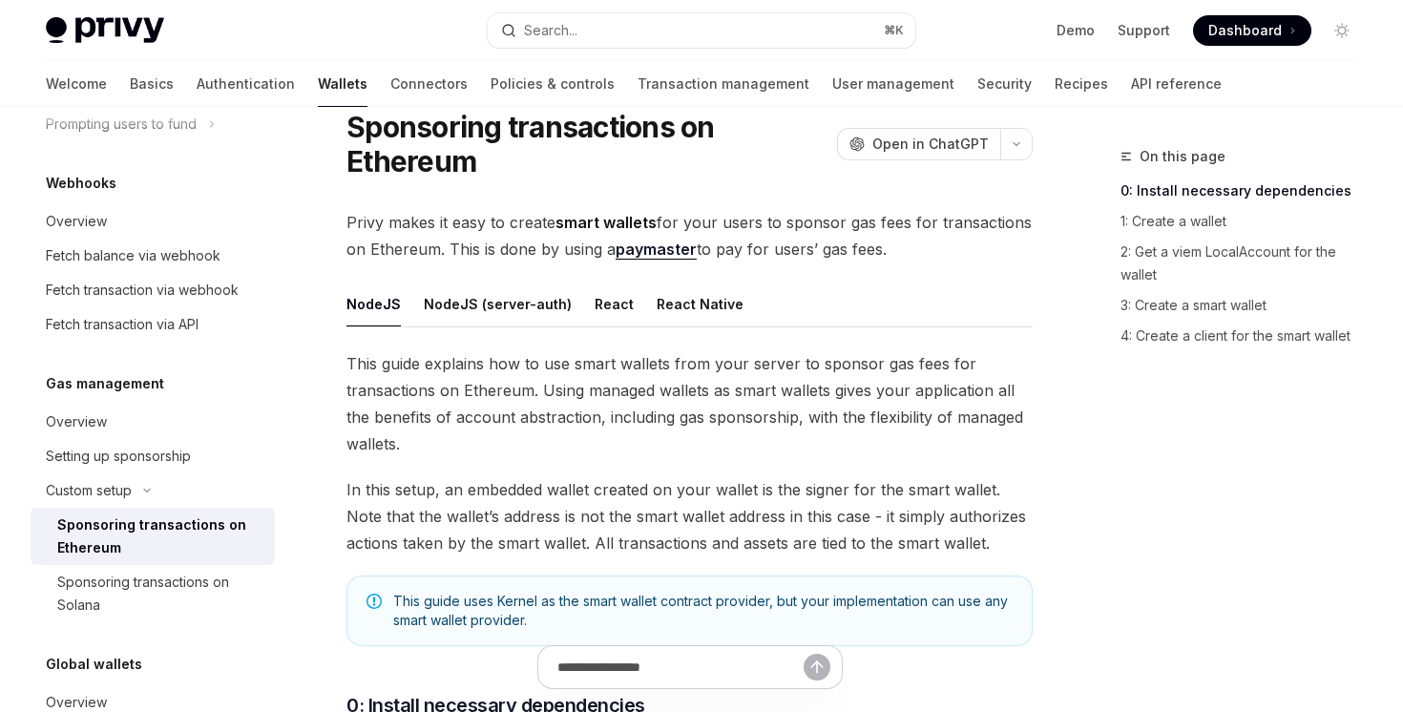
scroll to position [52, 0]
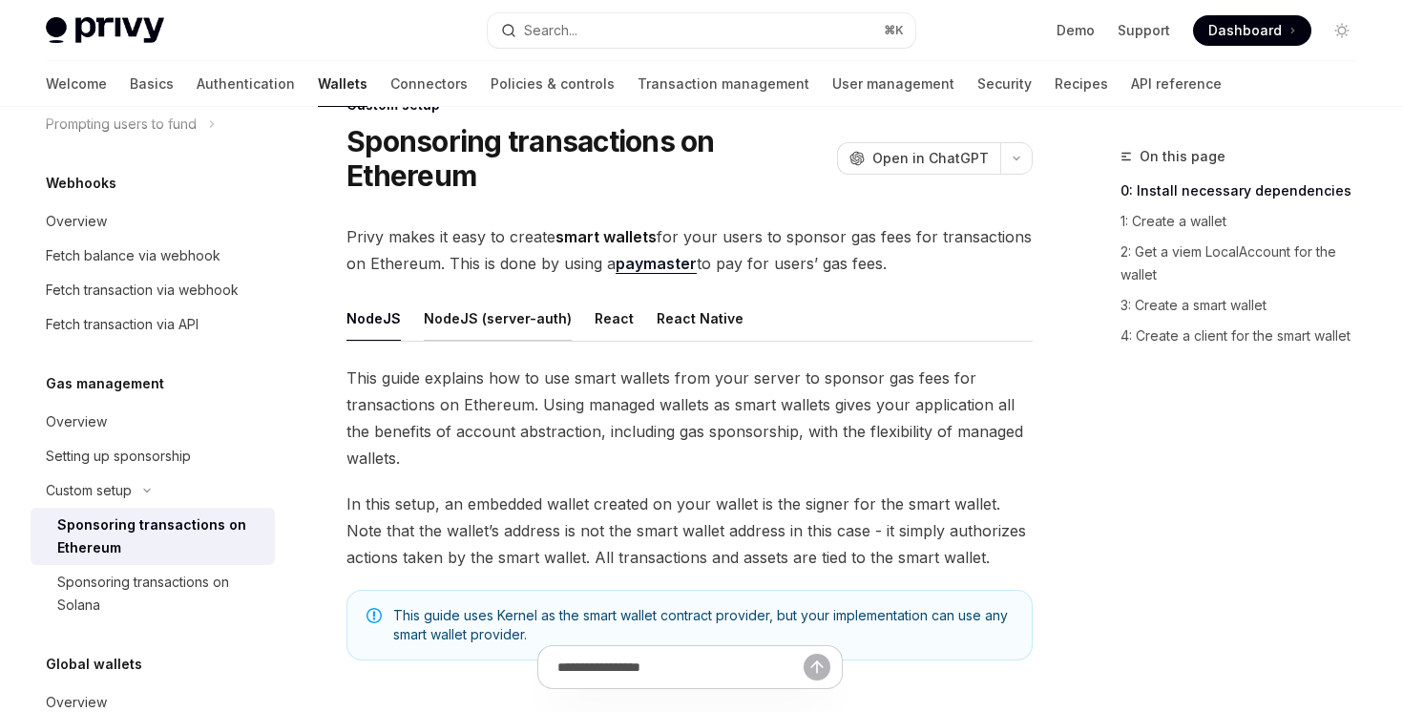
click at [483, 326] on button "NodeJS (server-auth)" at bounding box center [498, 318] width 148 height 45
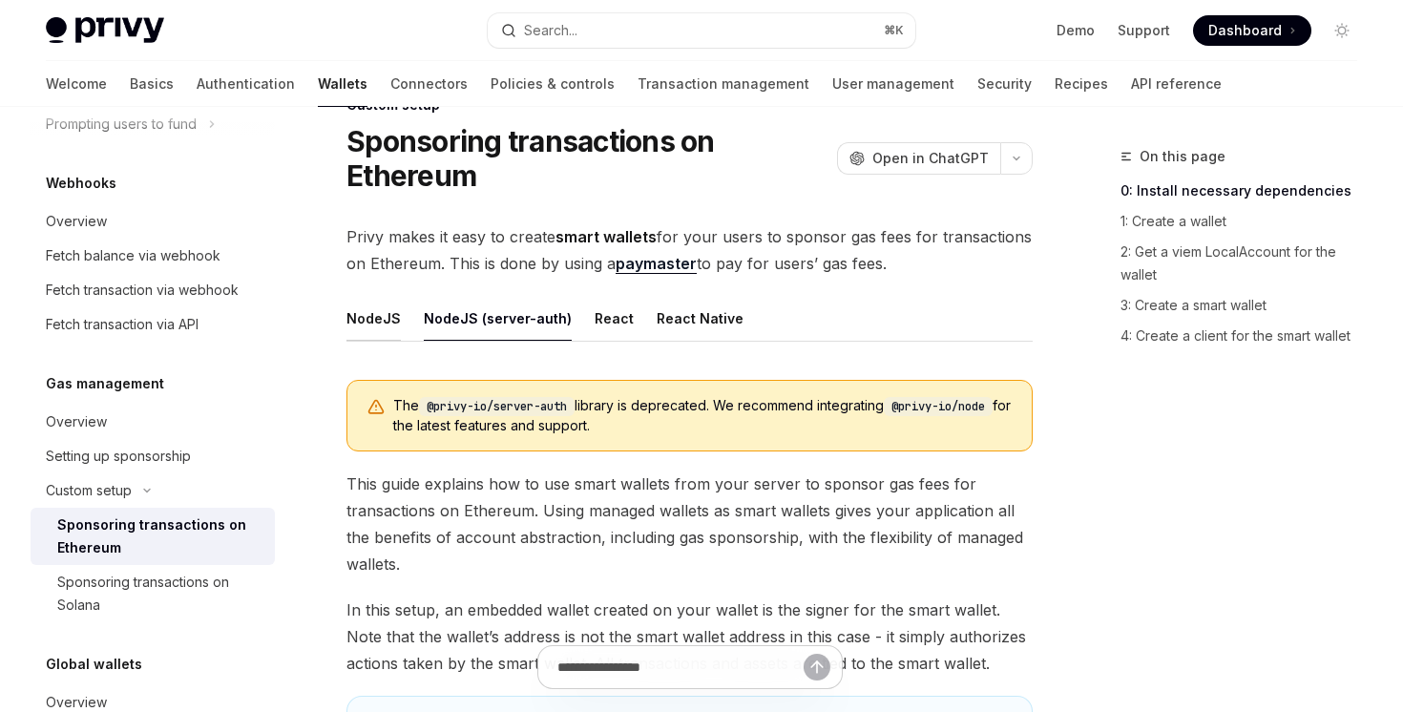
click at [383, 326] on button "NodeJS" at bounding box center [374, 318] width 54 height 45
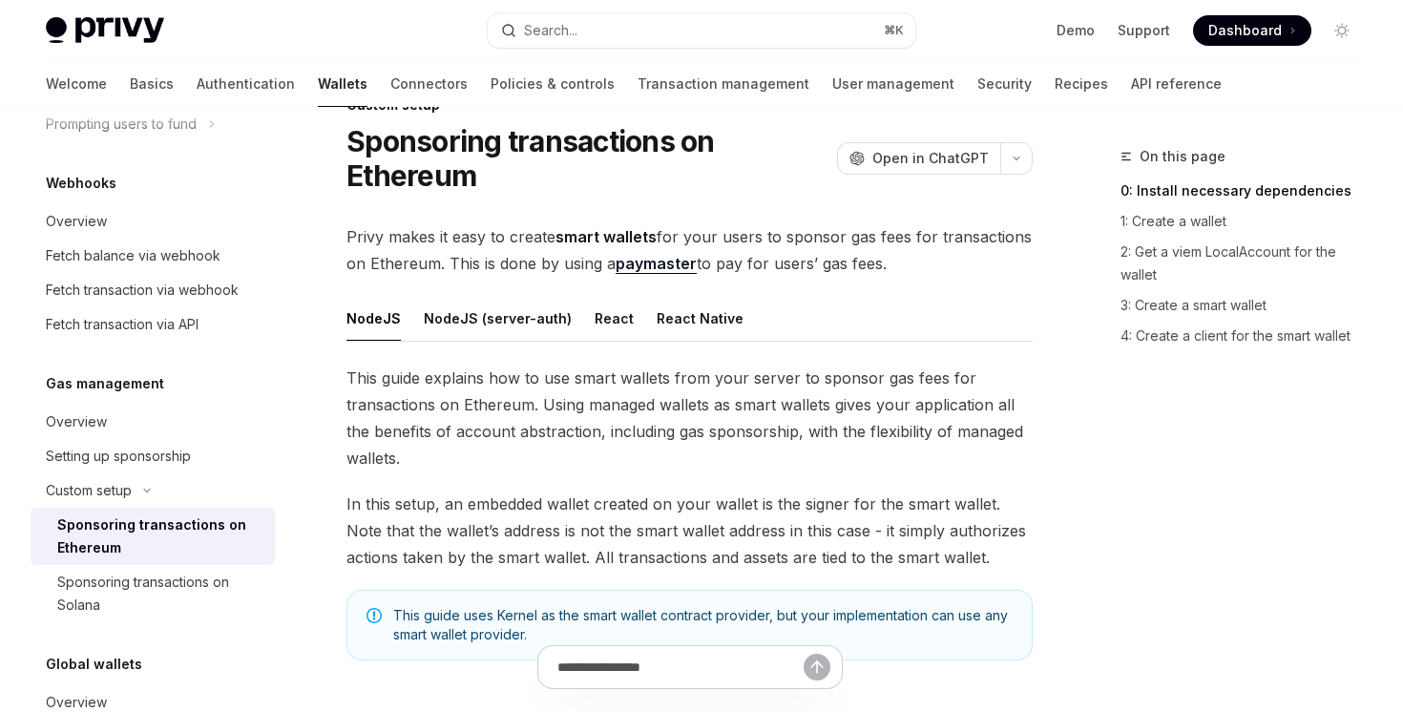
click at [661, 269] on link "paymaster" at bounding box center [656, 264] width 81 height 20
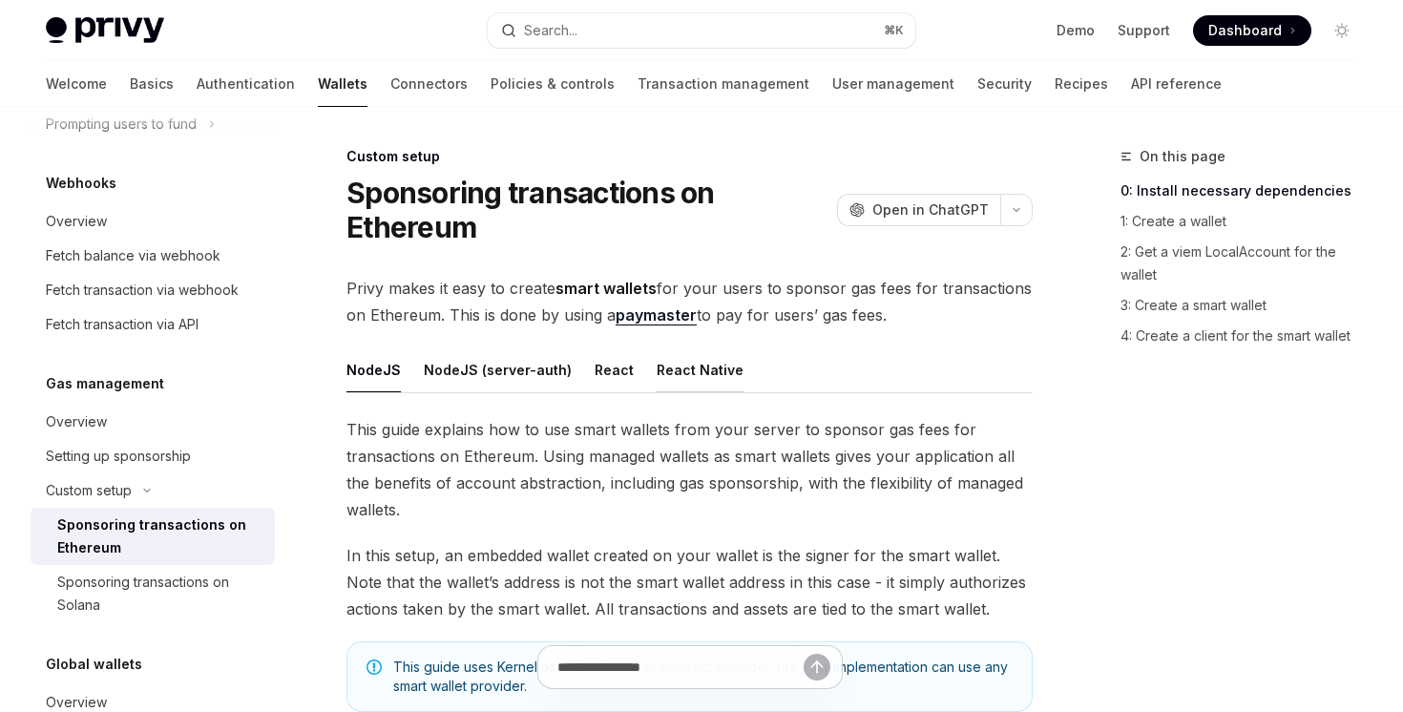
click at [670, 388] on button "React Native" at bounding box center [700, 370] width 87 height 45
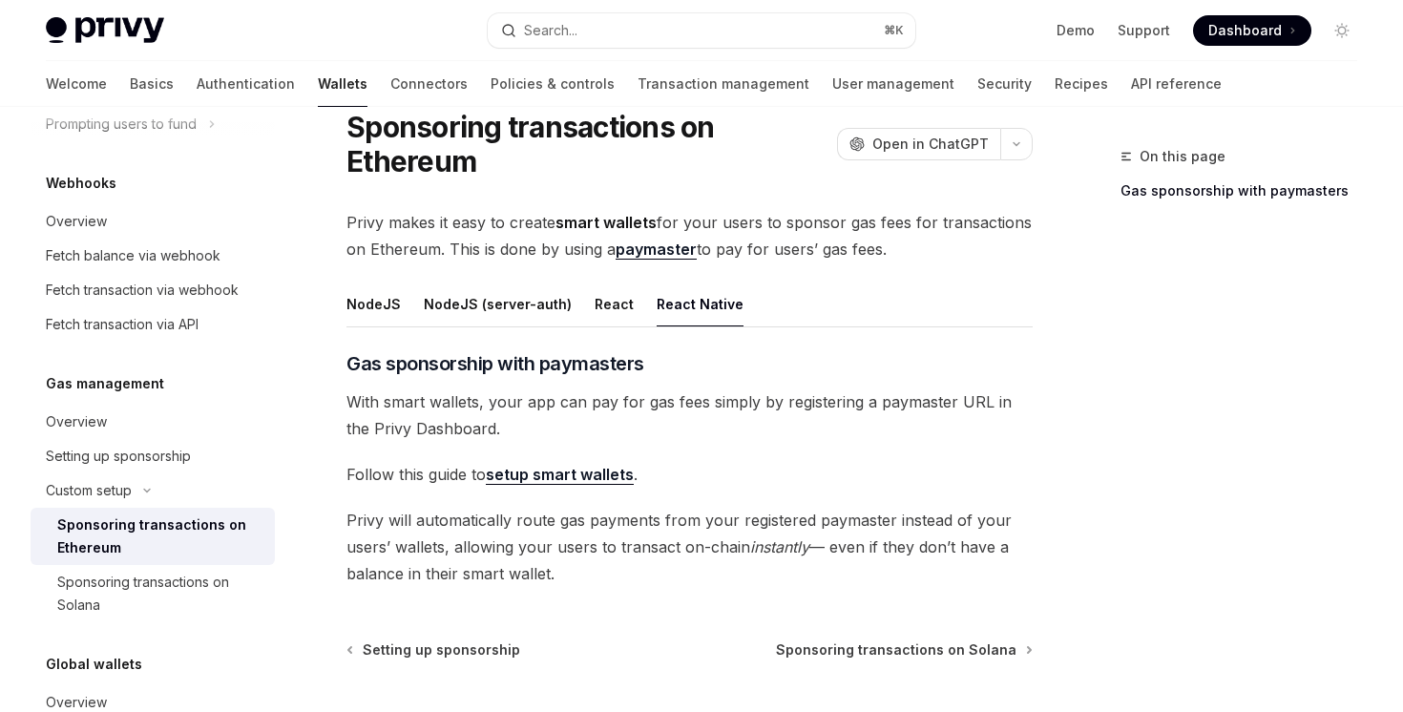
scroll to position [191, 0]
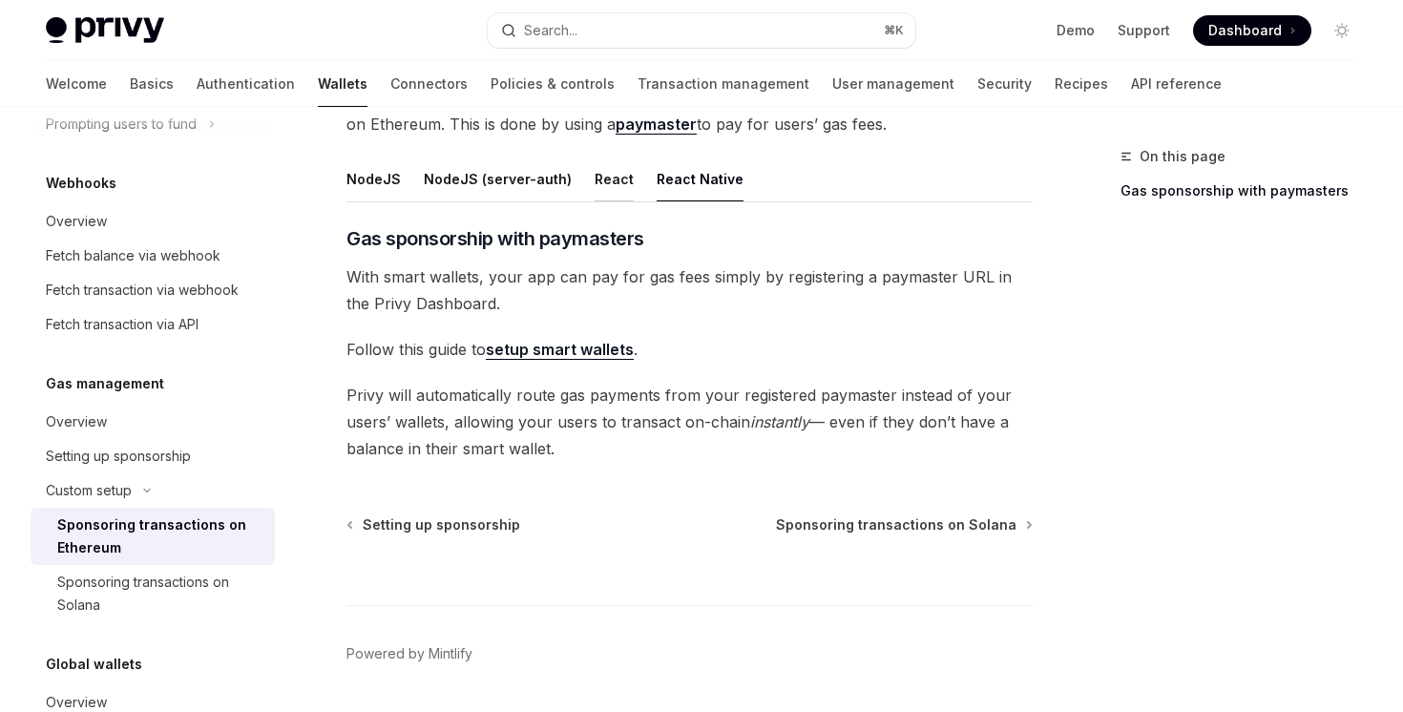
click at [595, 183] on button "React" at bounding box center [614, 179] width 39 height 45
type textarea "*"
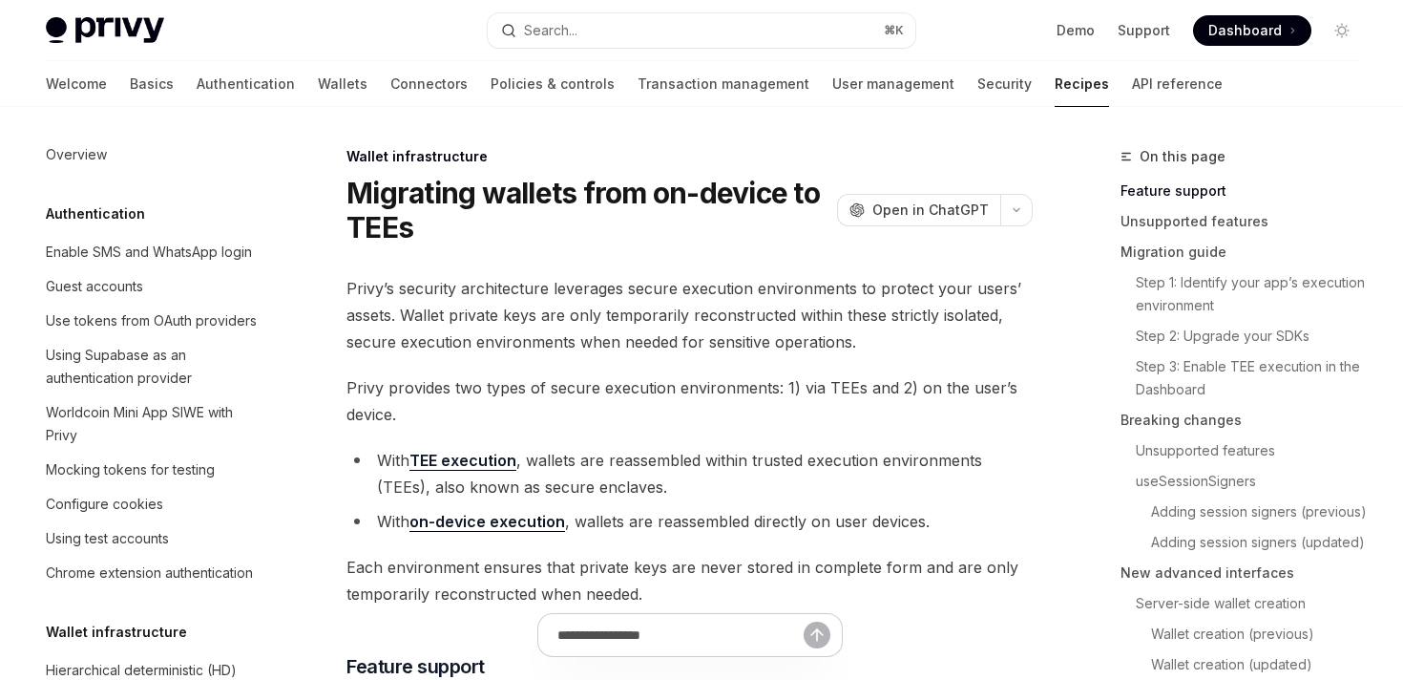
type textarea "*"
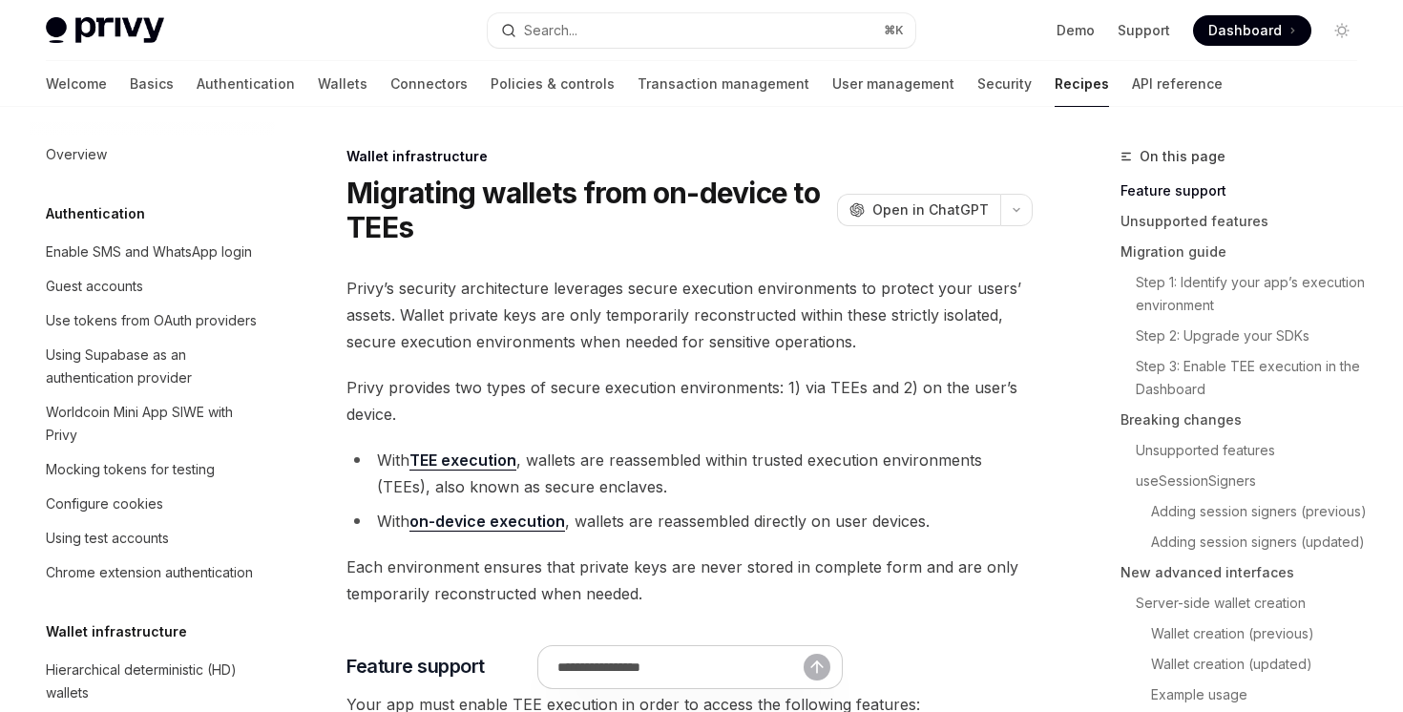
scroll to position [472, 0]
